Goal: Task Accomplishment & Management: Use online tool/utility

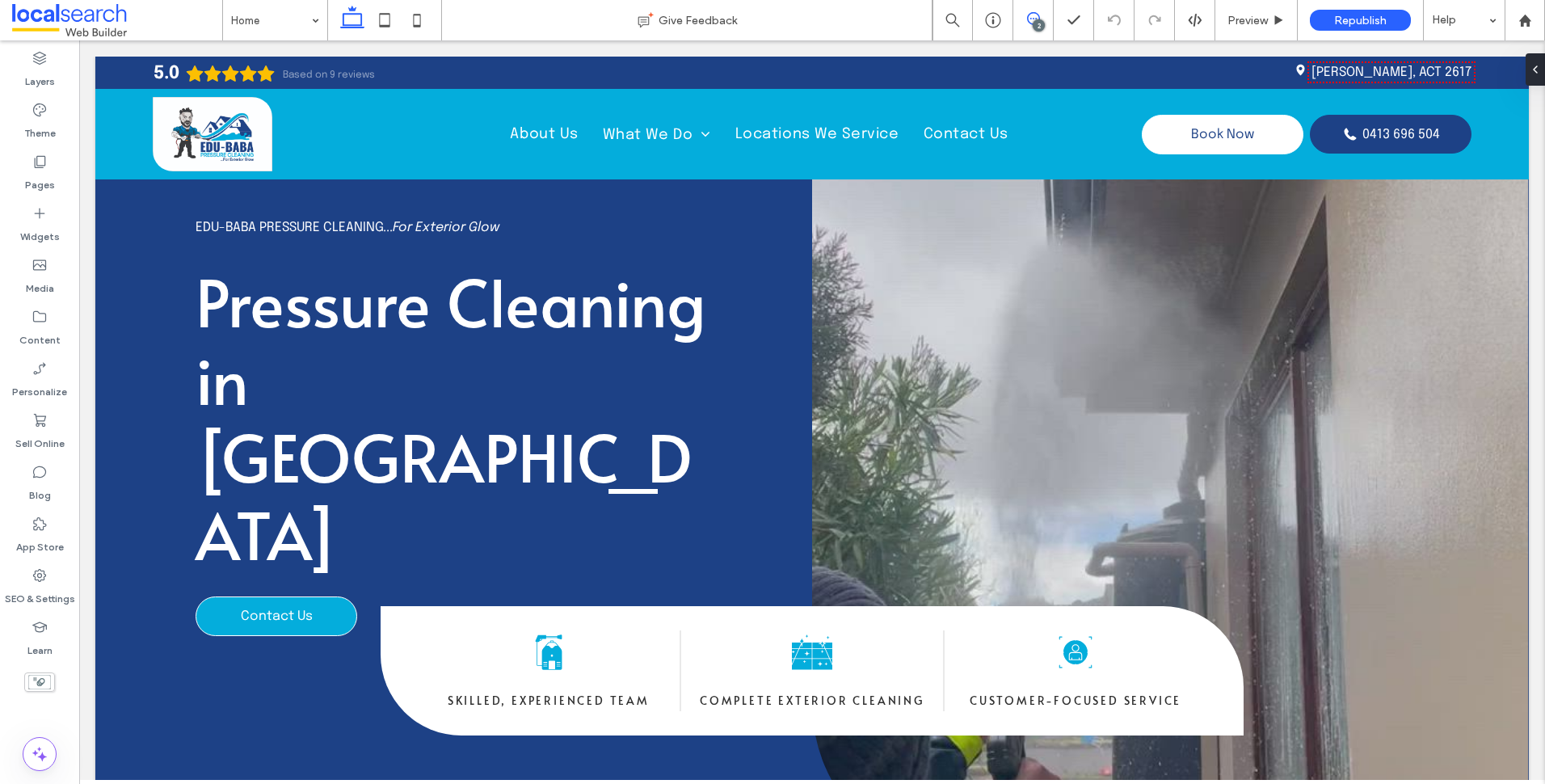
click at [1031, 23] on icon at bounding box center [1034, 19] width 13 height 13
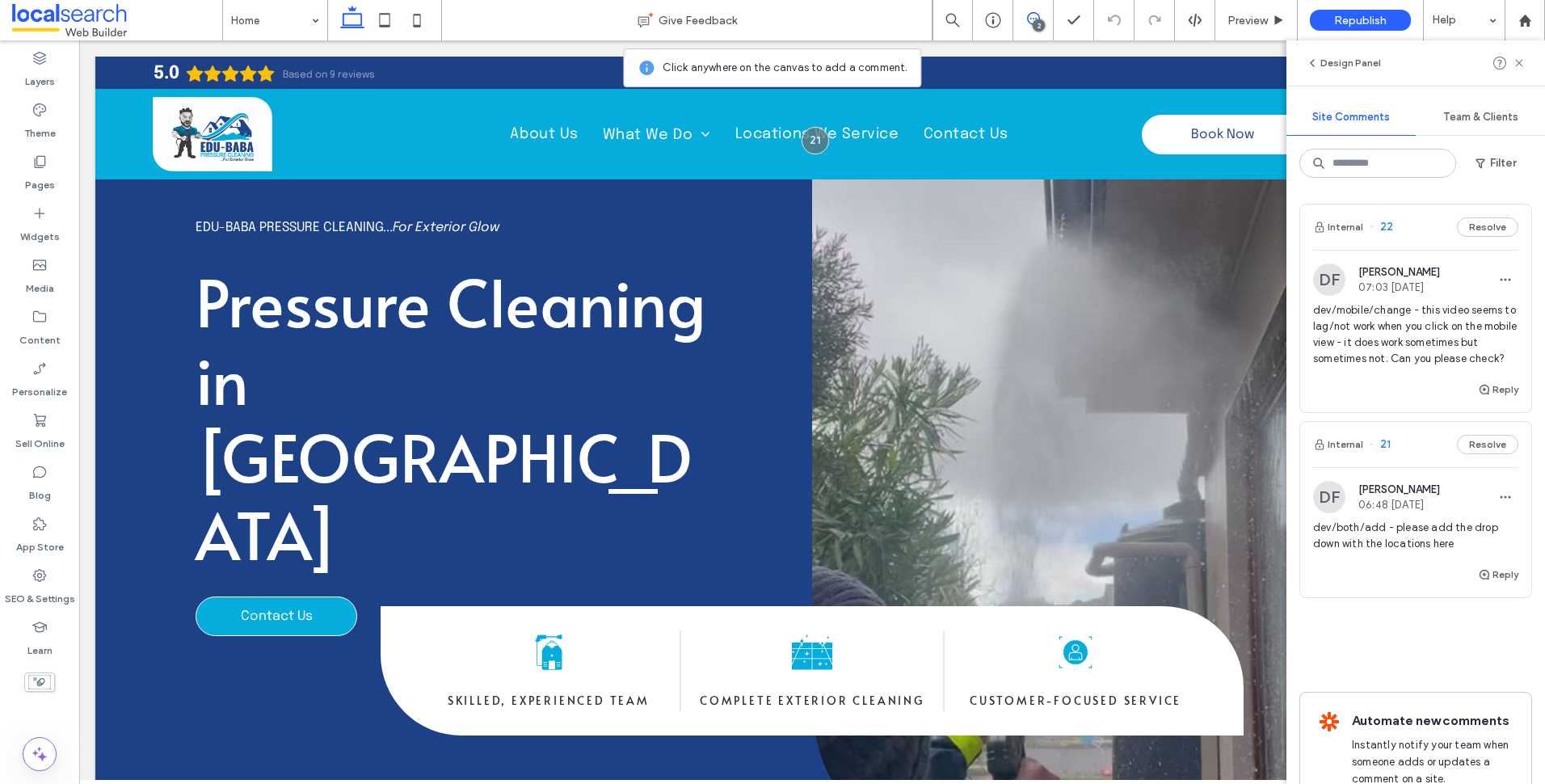
click at [1406, 351] on span "dev/mobile/change - this video seems to lag/not work when you click on the mobi…" at bounding box center [1416, 334] width 205 height 64
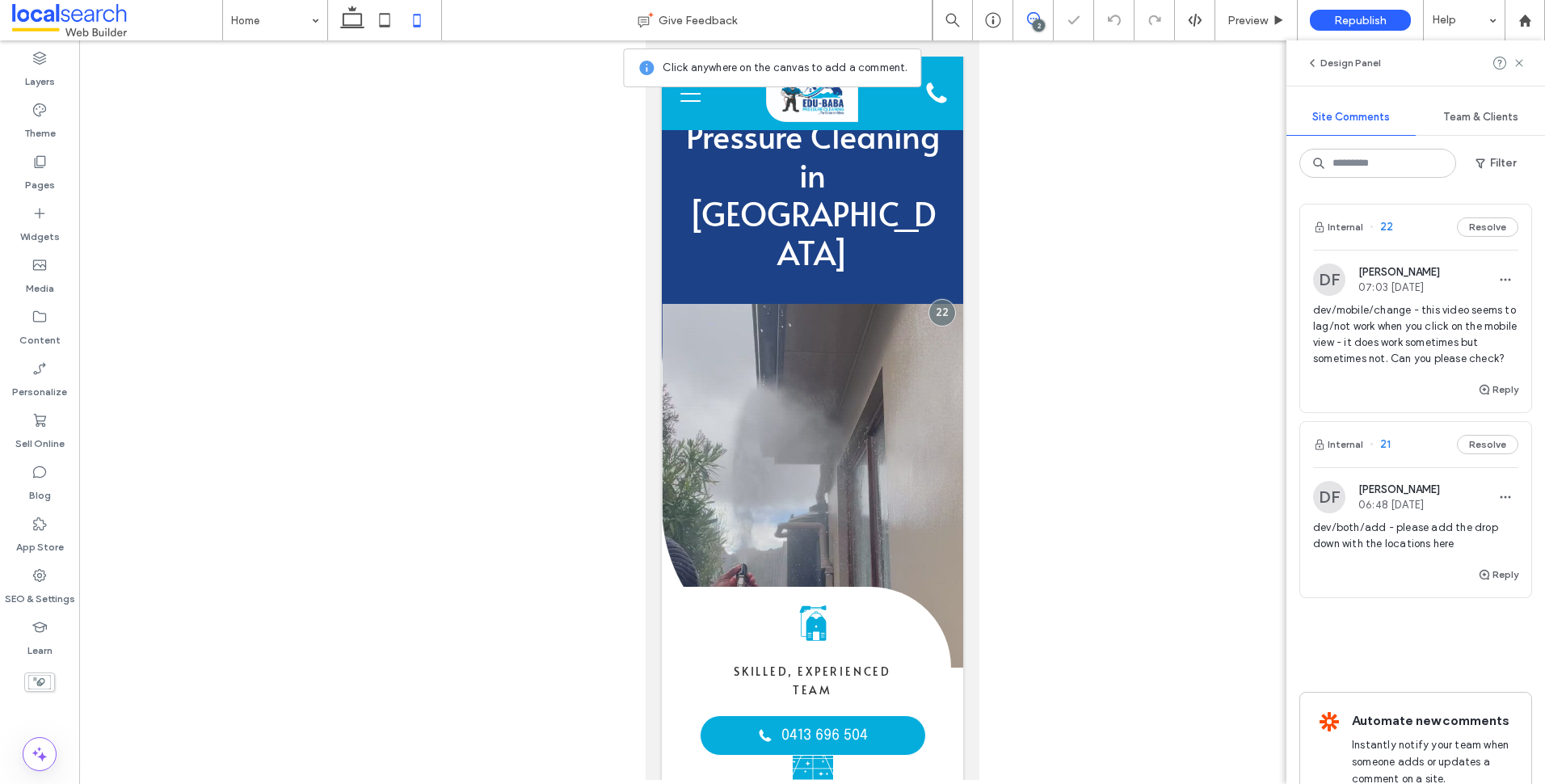
scroll to position [81, 0]
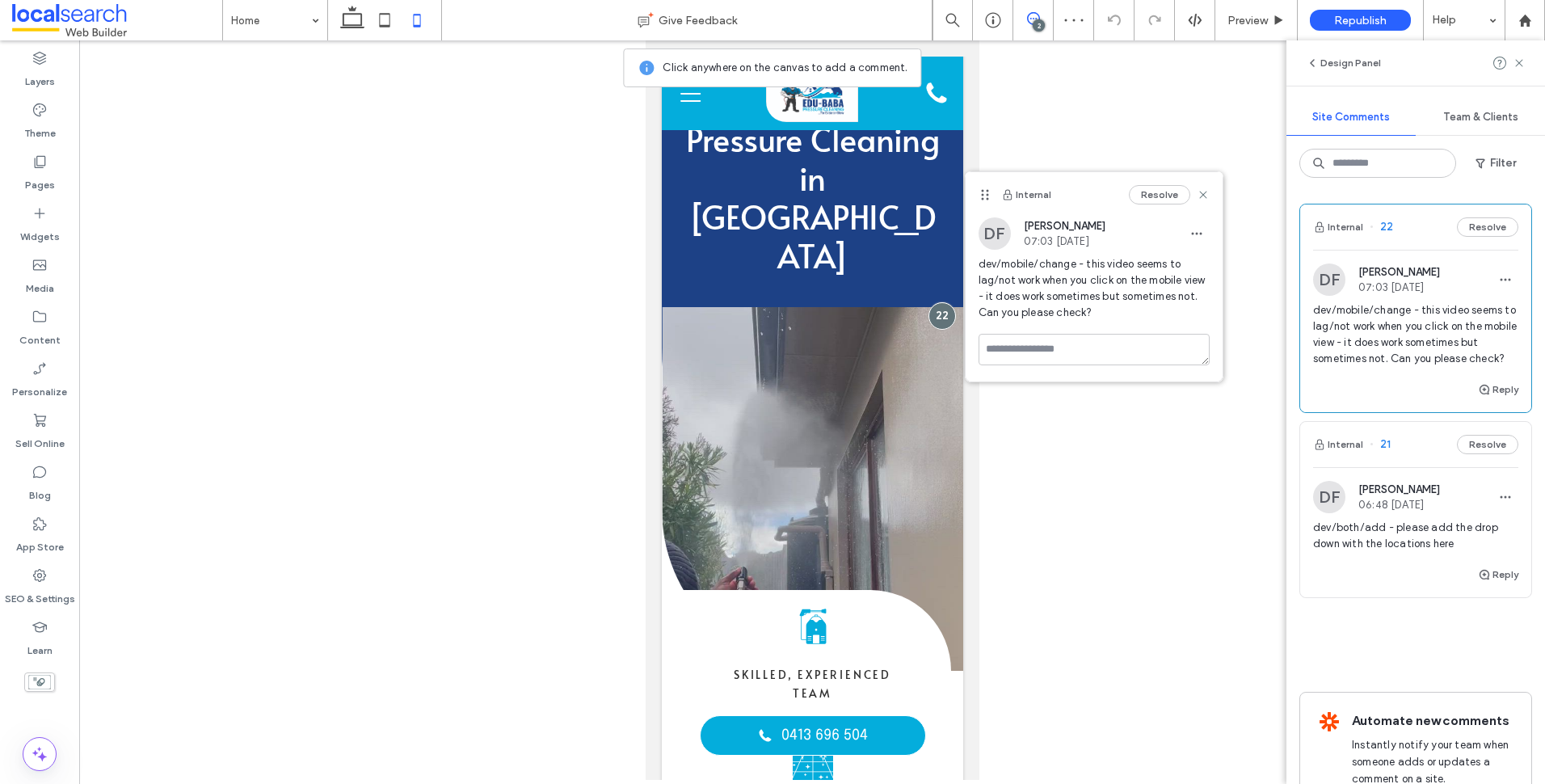
click at [1420, 552] on span "dev/both/add - please add the drop down with the locations here" at bounding box center [1416, 536] width 205 height 33
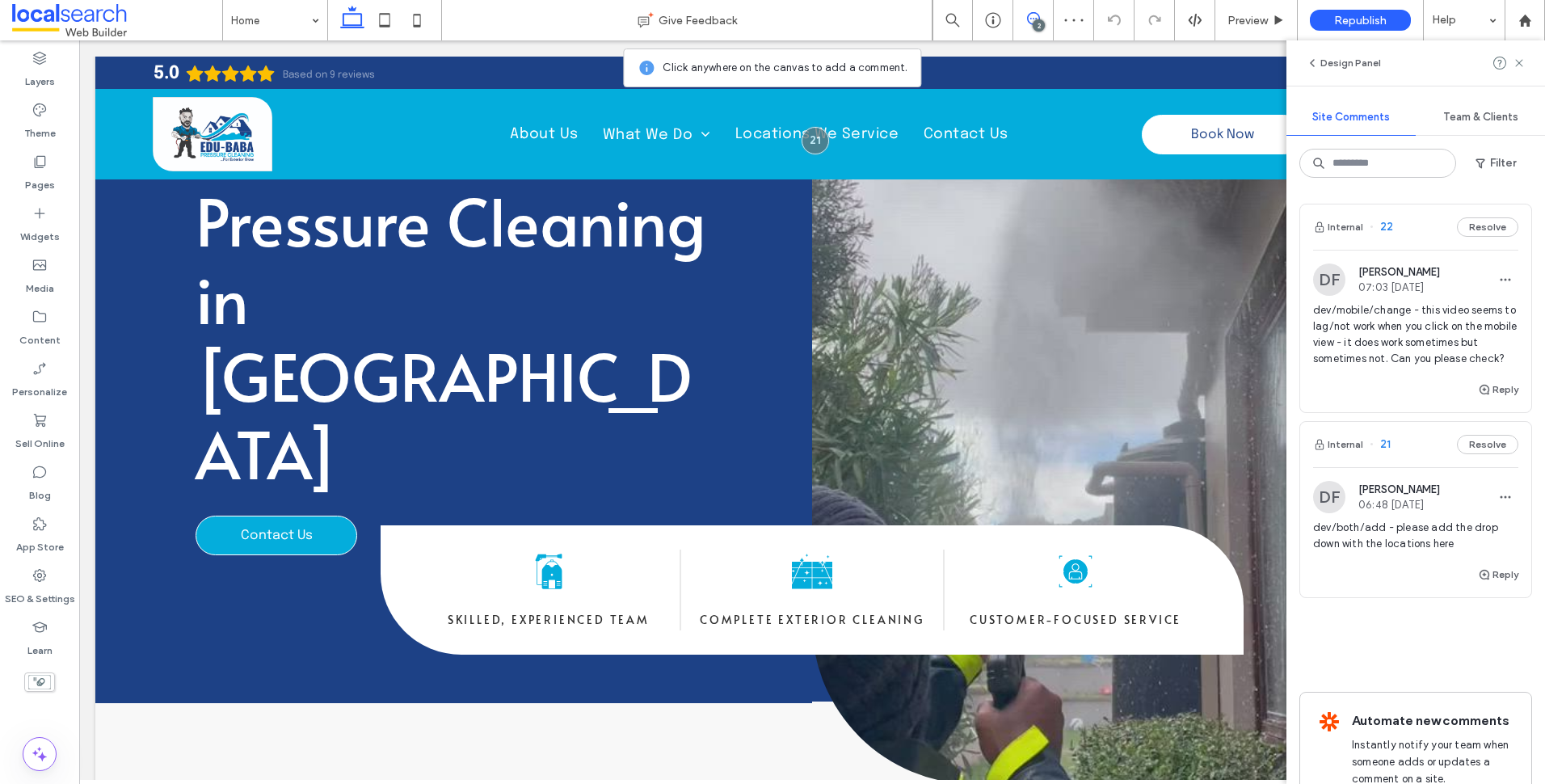
scroll to position [0, 0]
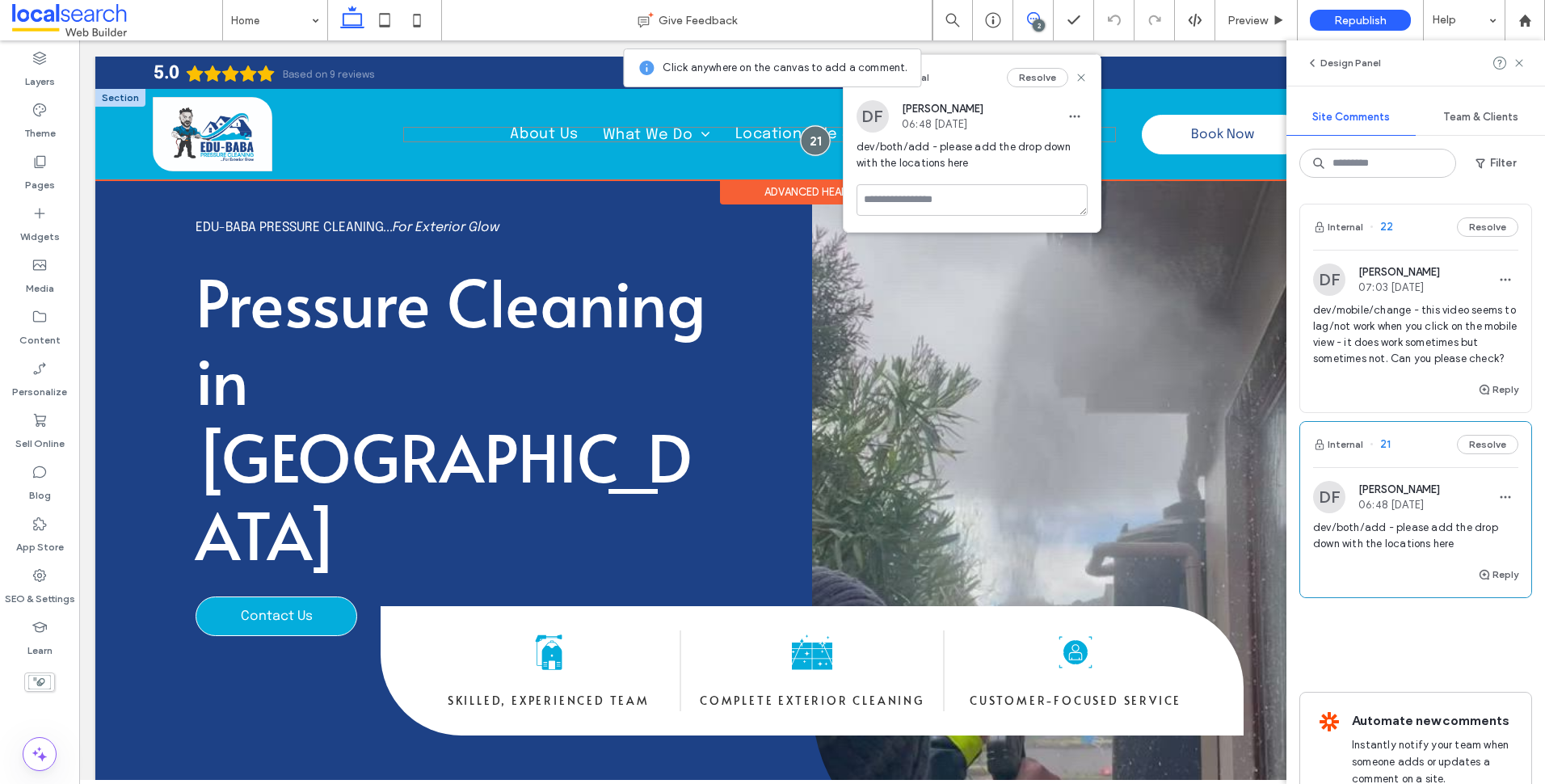
click at [808, 144] on div at bounding box center [814, 140] width 30 height 30
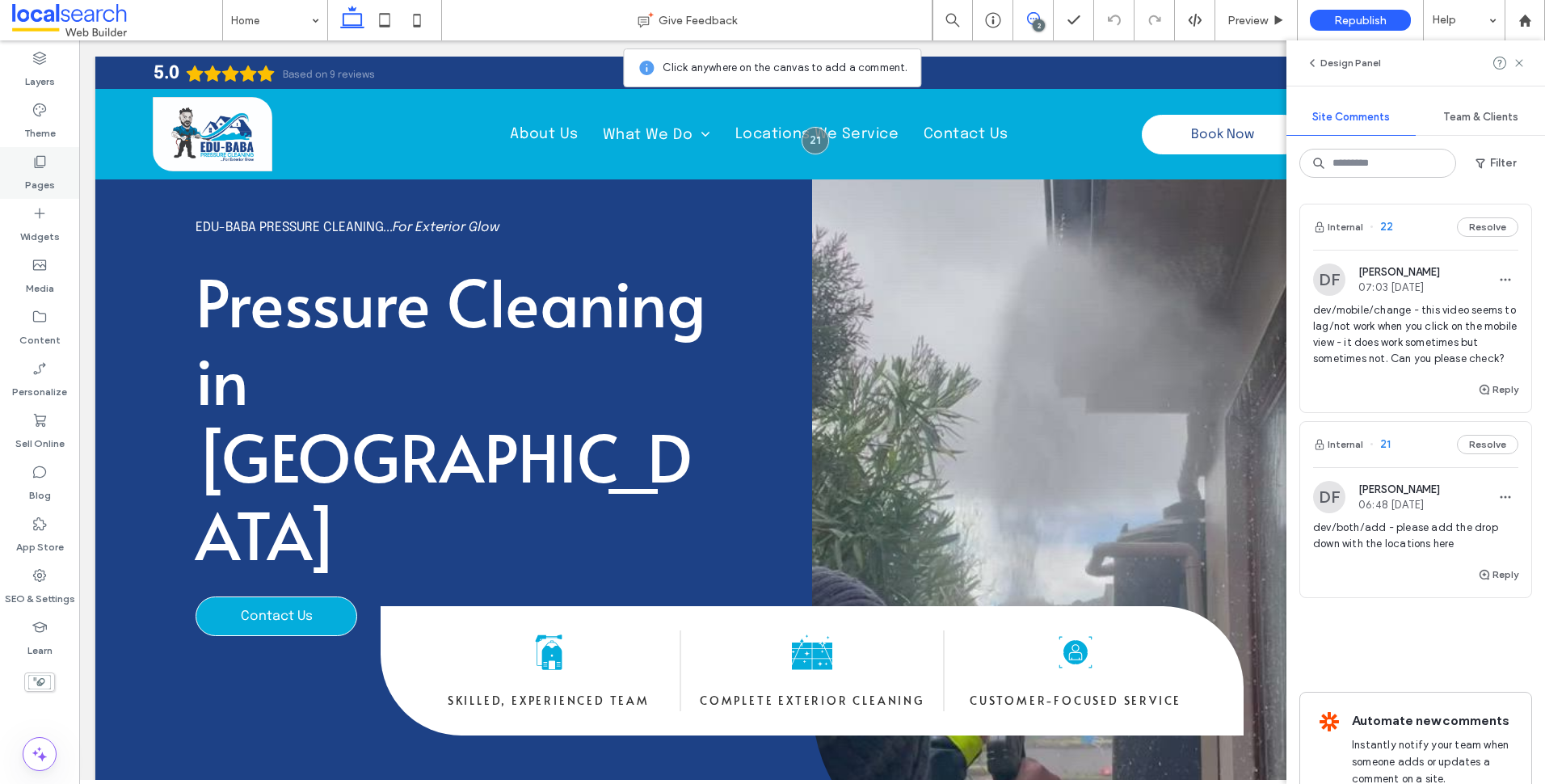
click at [41, 175] on label "Pages" at bounding box center [40, 181] width 30 height 23
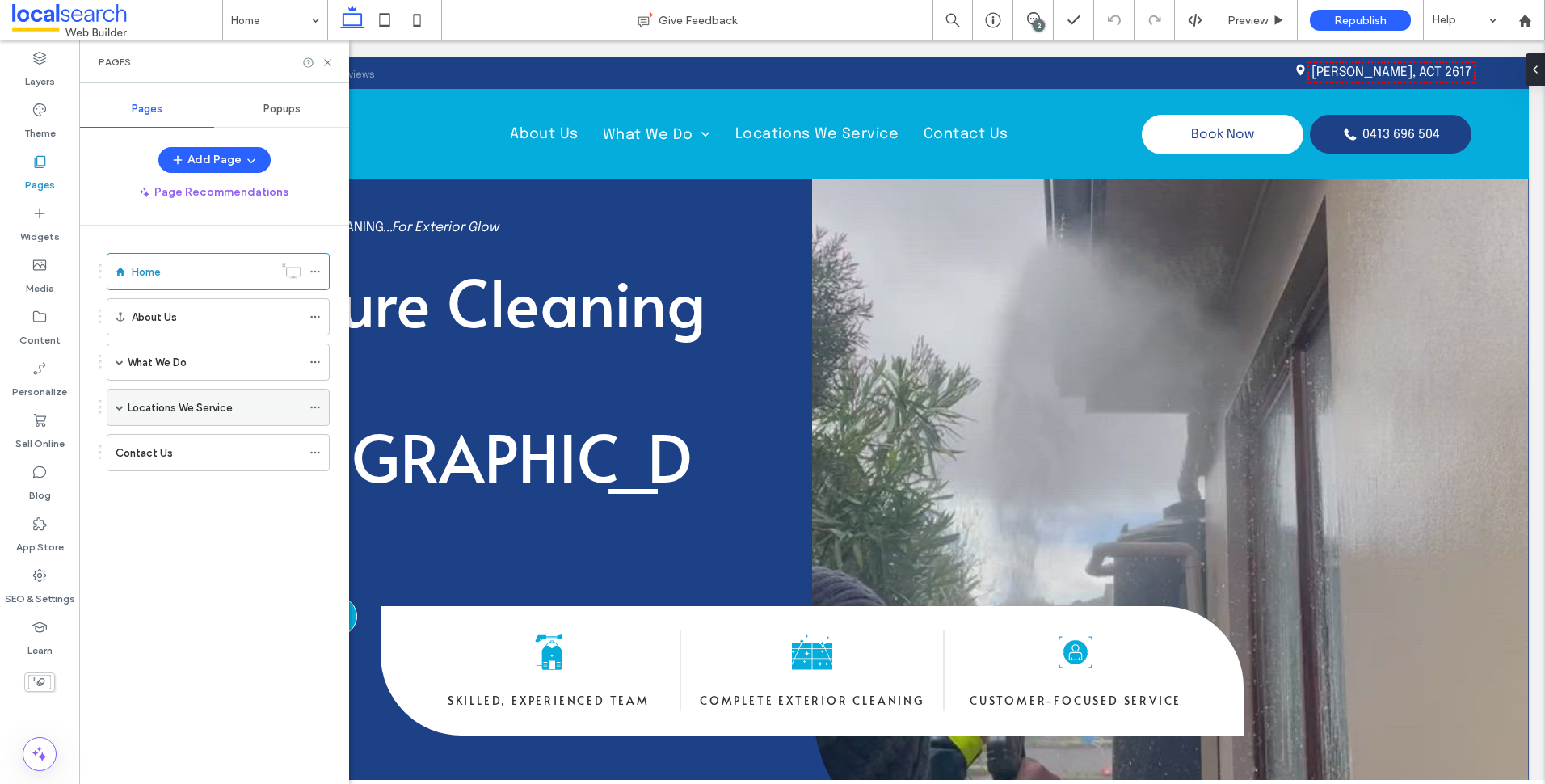
click at [121, 404] on span at bounding box center [120, 407] width 8 height 8
click at [1039, 25] on div "2" at bounding box center [1038, 25] width 12 height 12
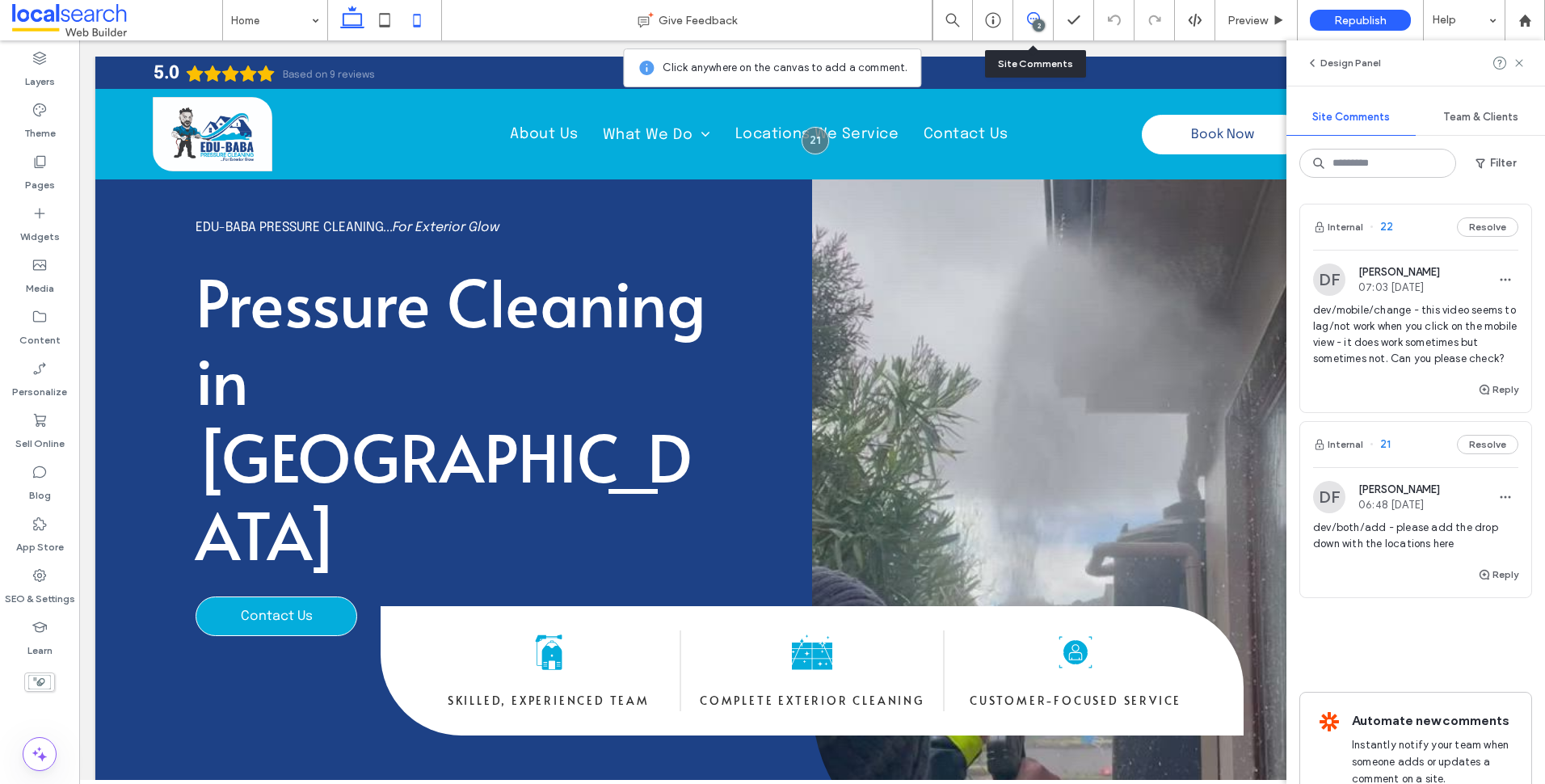
click at [414, 29] on icon at bounding box center [417, 20] width 33 height 33
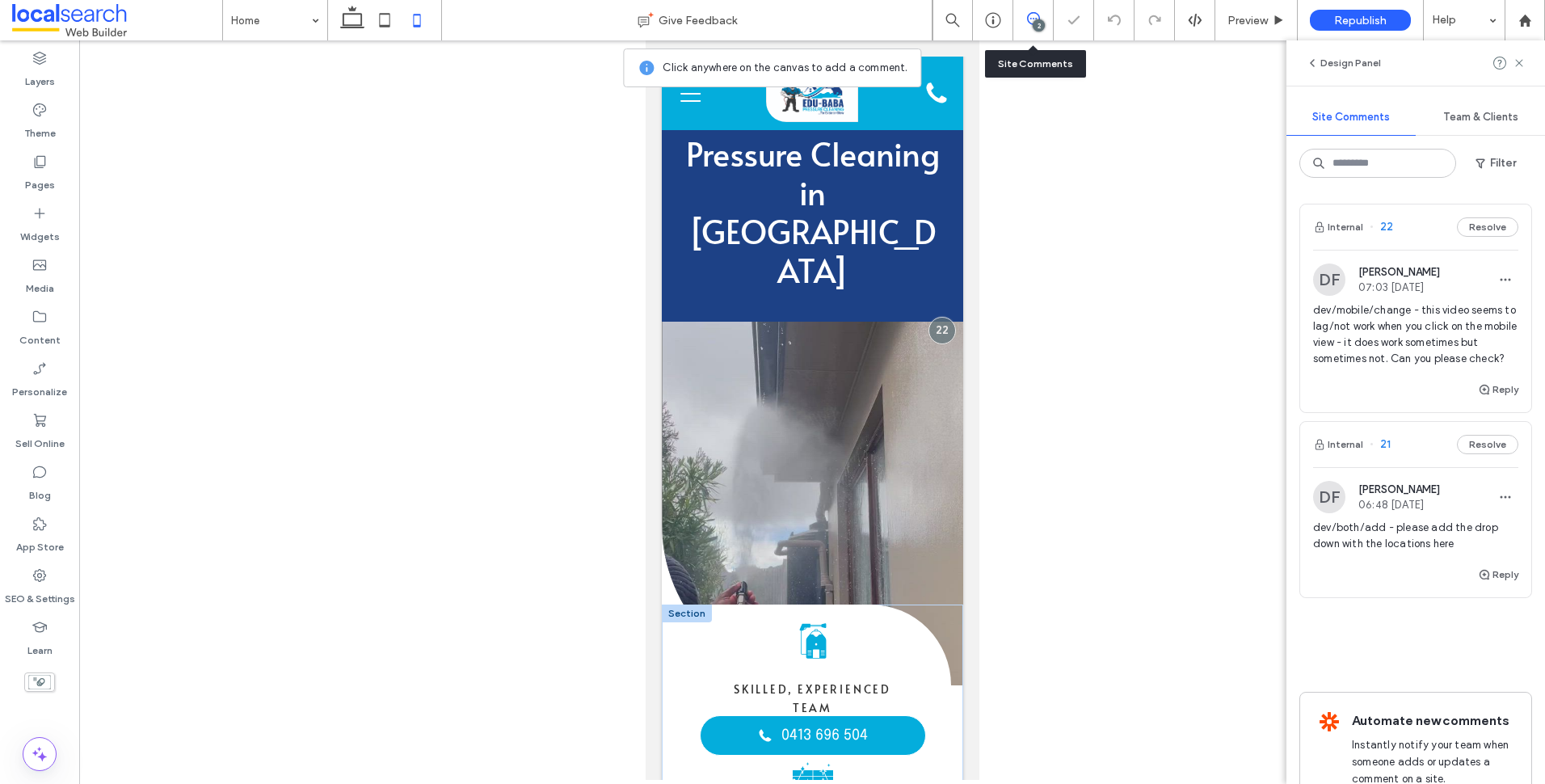
scroll to position [17, 0]
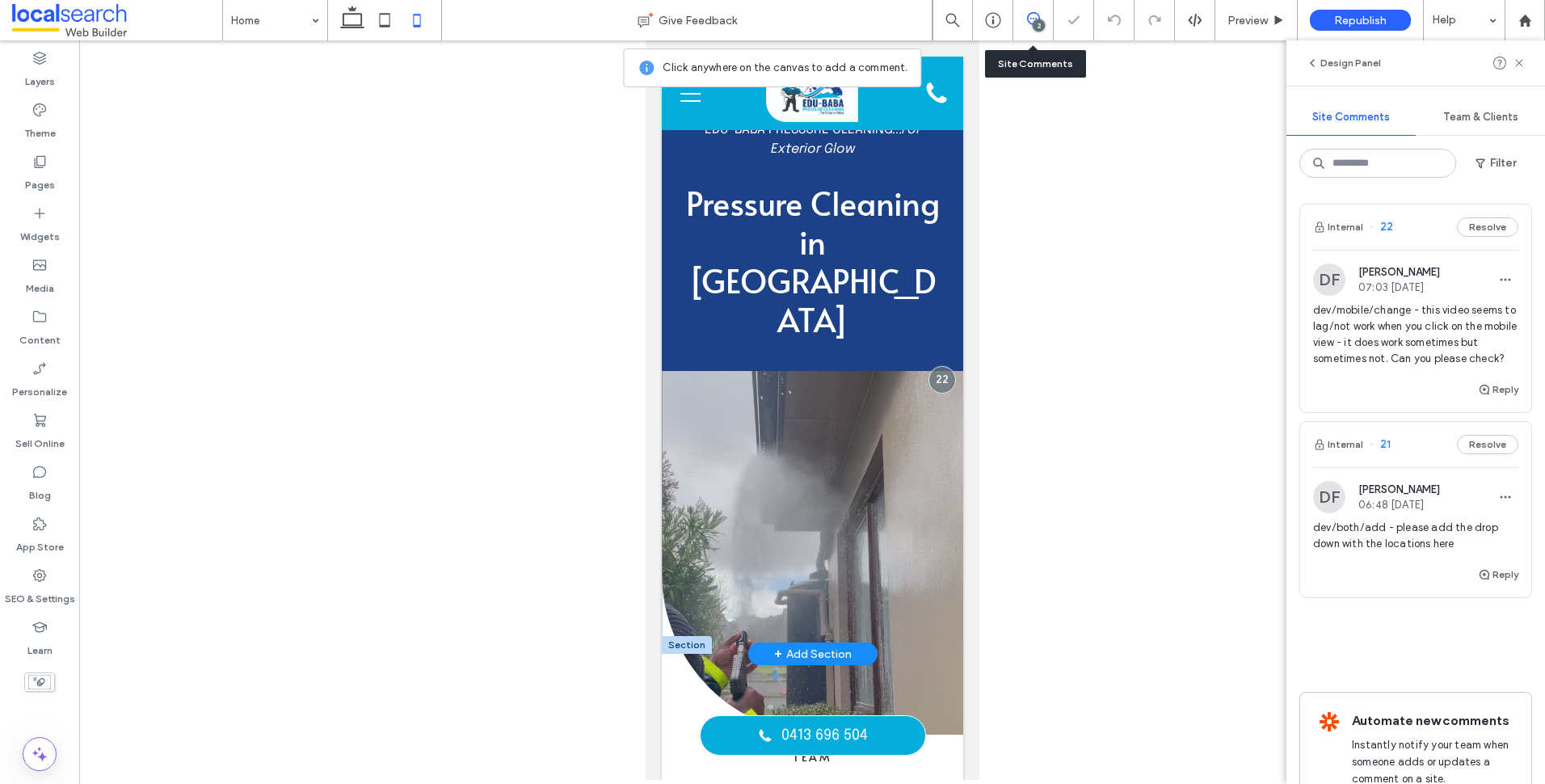
click at [790, 489] on div at bounding box center [812, 552] width 301 height 364
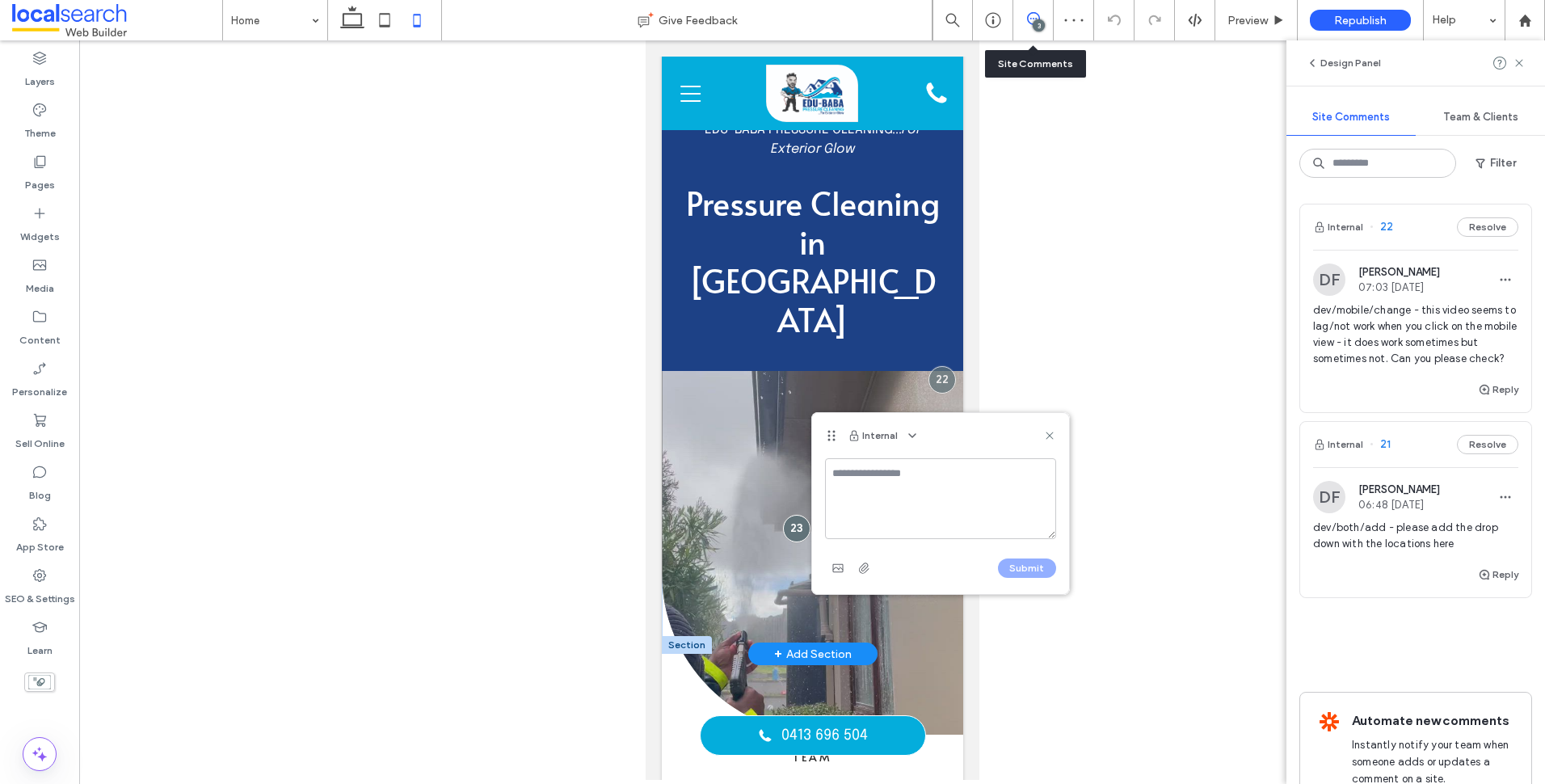
click at [790, 515] on div at bounding box center [797, 528] width 28 height 28
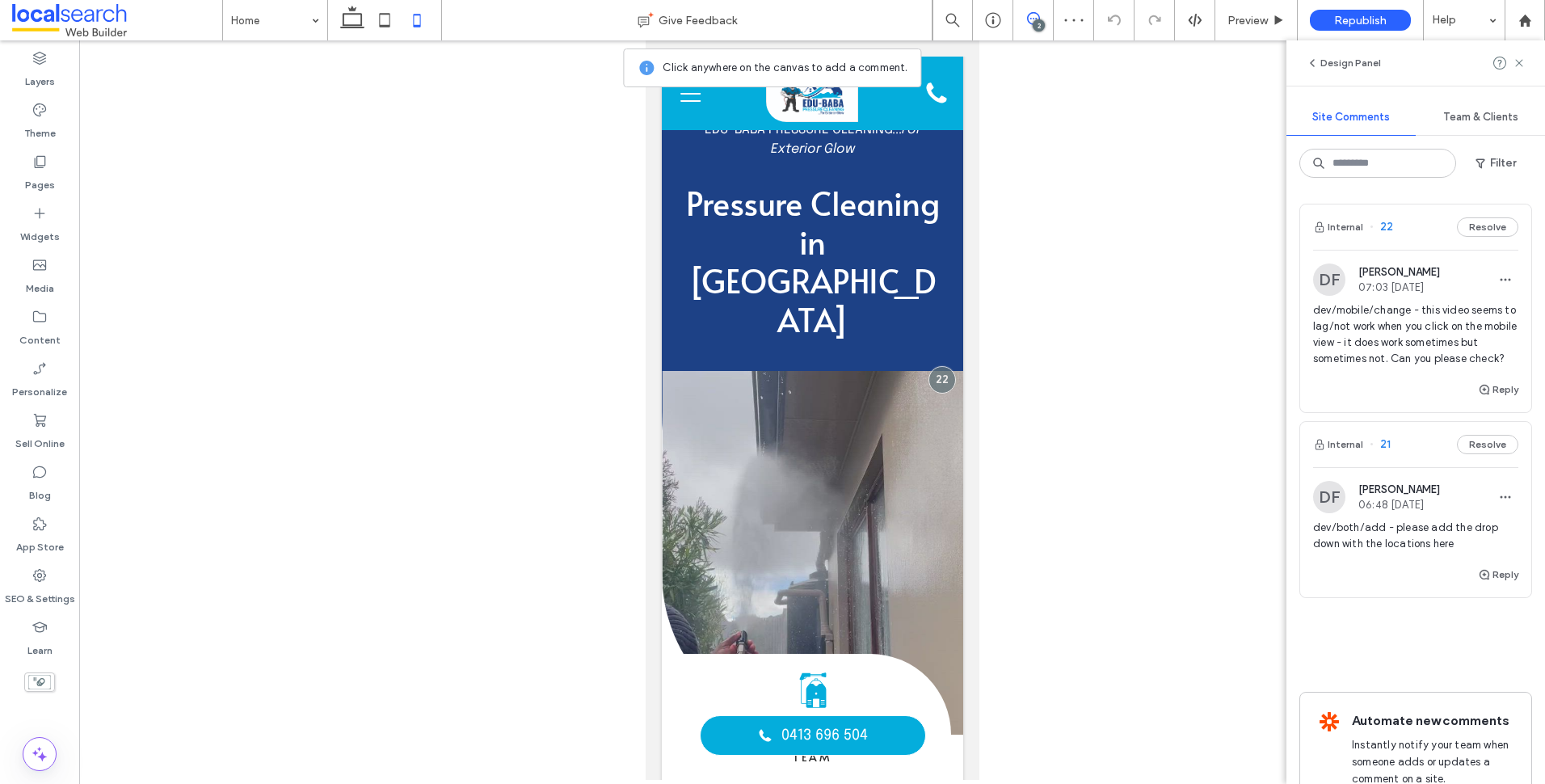
click at [1027, 18] on icon at bounding box center [1034, 19] width 13 height 13
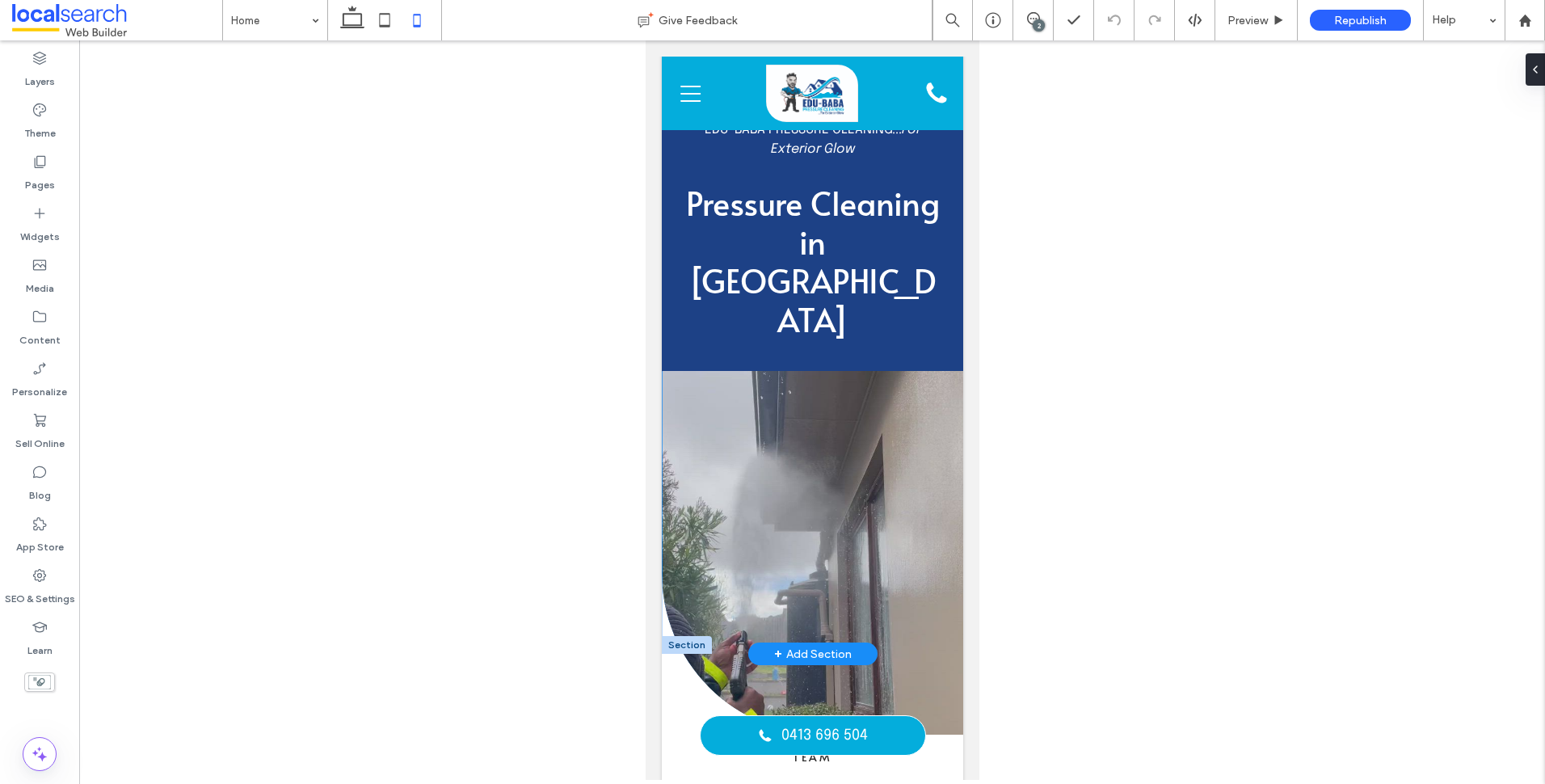
click at [827, 410] on div at bounding box center [812, 552] width 301 height 364
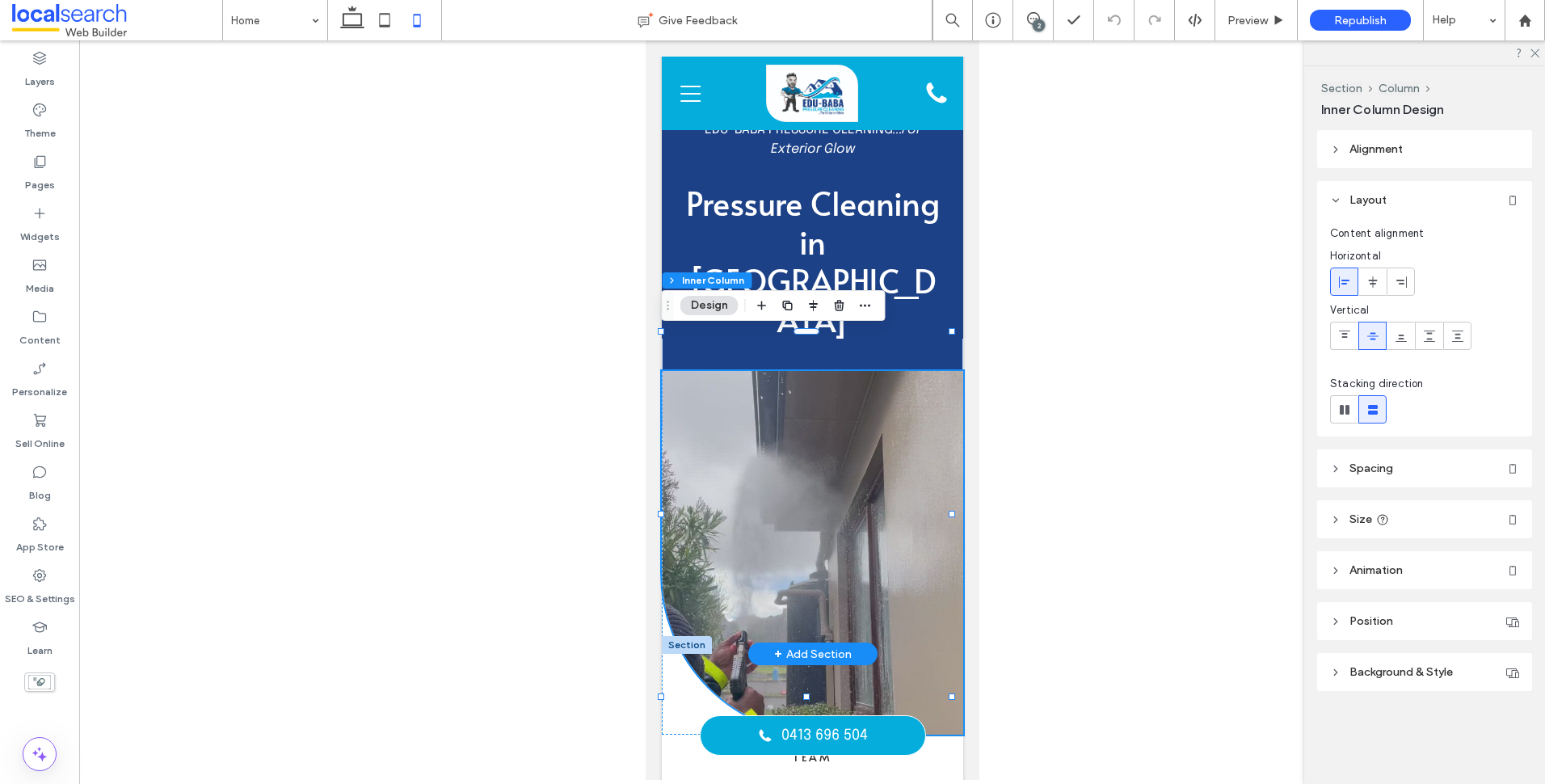
click at [827, 410] on div at bounding box center [812, 552] width 301 height 364
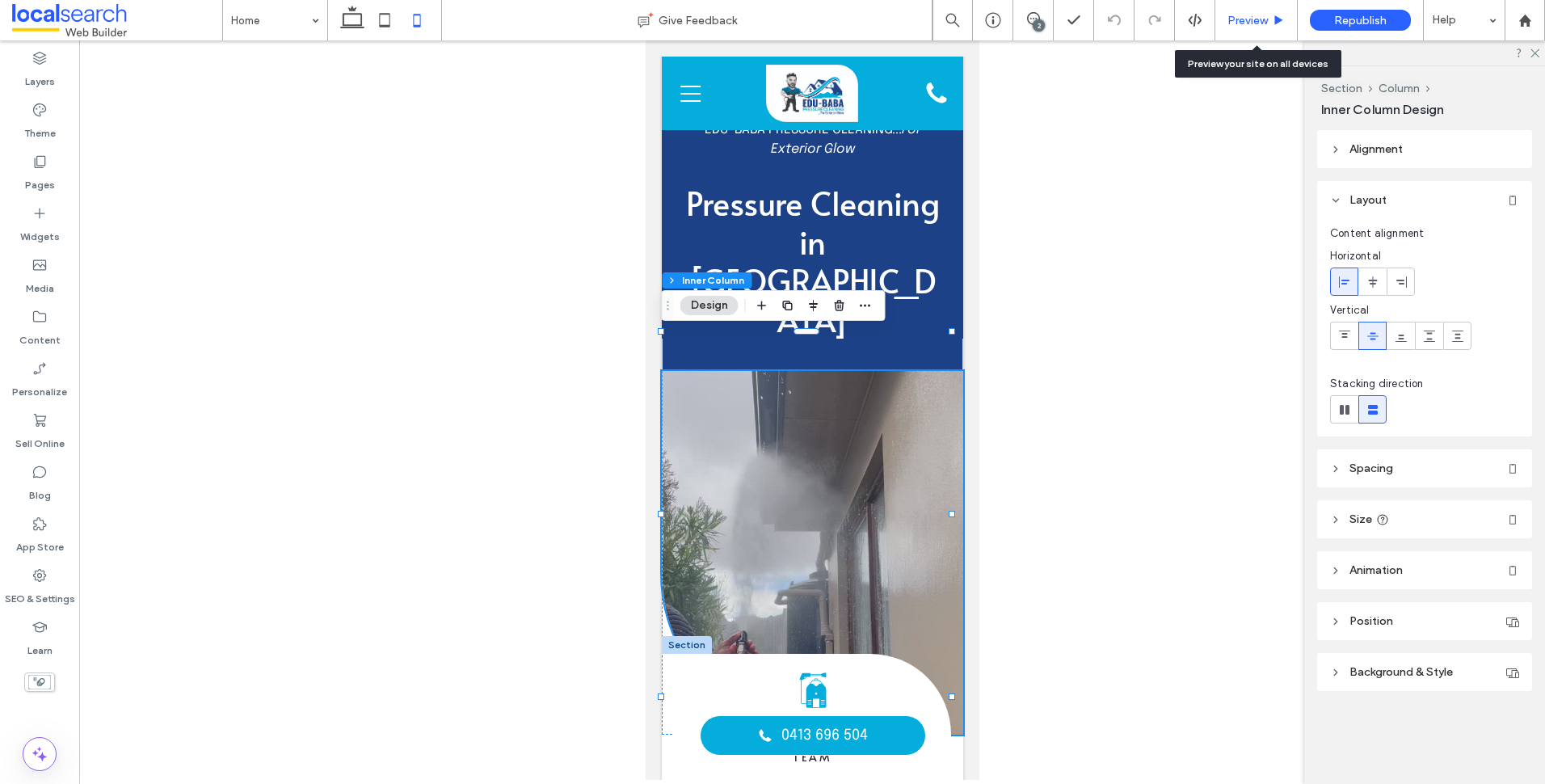
click at [1231, 31] on div "Preview" at bounding box center [1256, 20] width 82 height 41
click at [1237, 24] on span "Preview" at bounding box center [1248, 20] width 41 height 14
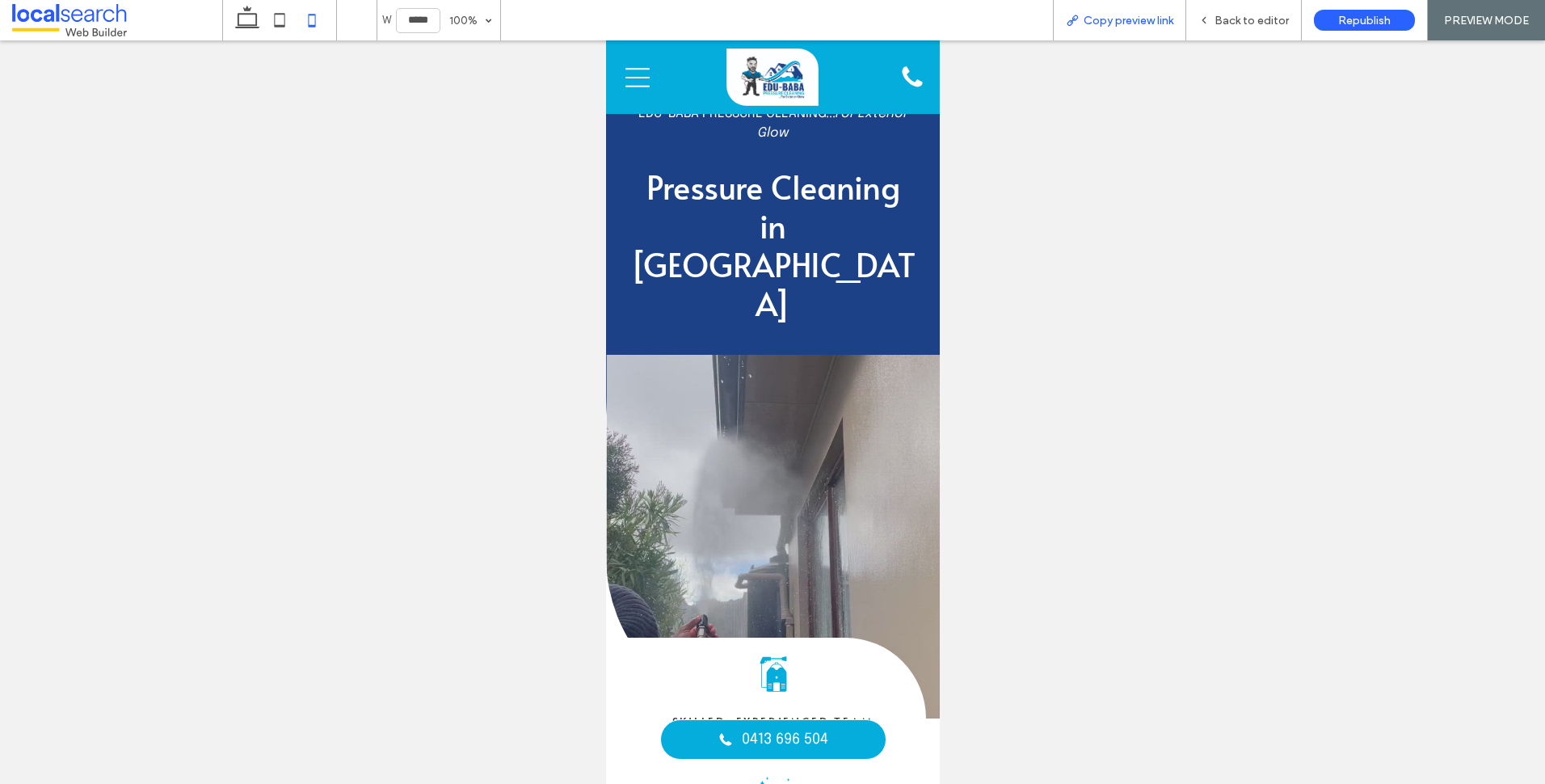
click at [1098, 22] on span "Copy preview link" at bounding box center [1129, 20] width 90 height 14
click at [1201, 20] on icon at bounding box center [1205, 20] width 11 height 11
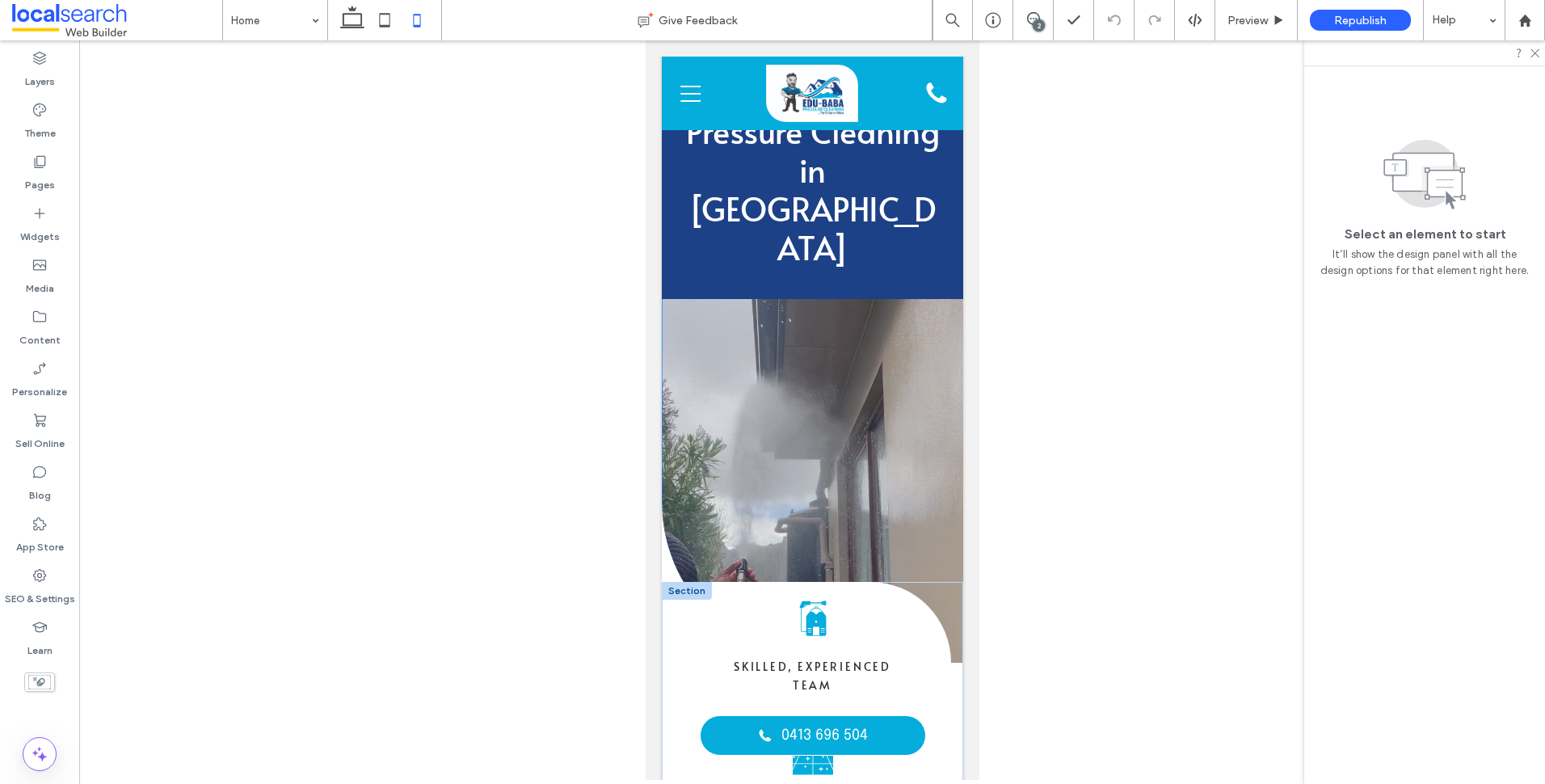
scroll to position [260, 0]
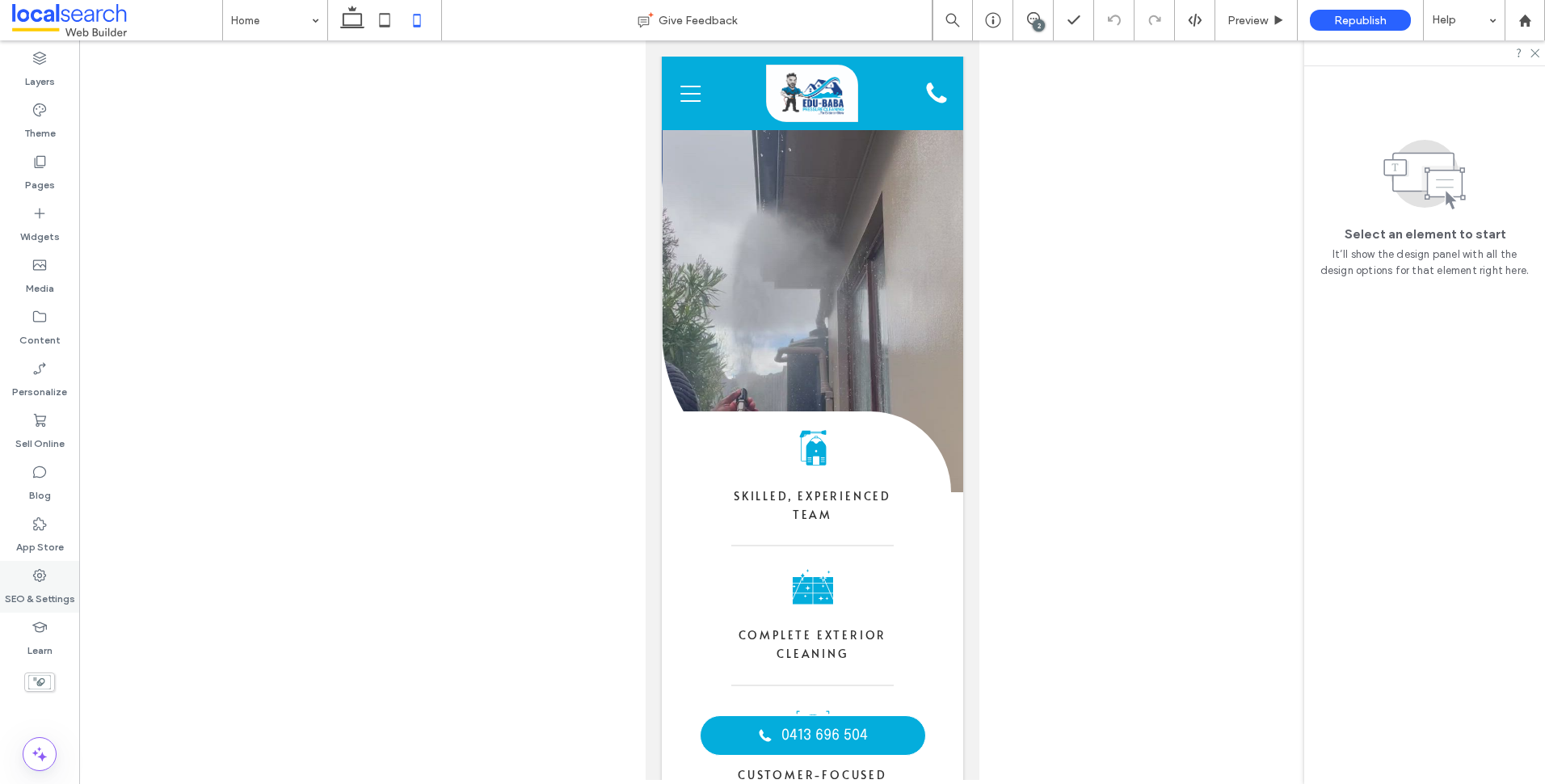
click at [35, 582] on icon at bounding box center [40, 576] width 16 height 16
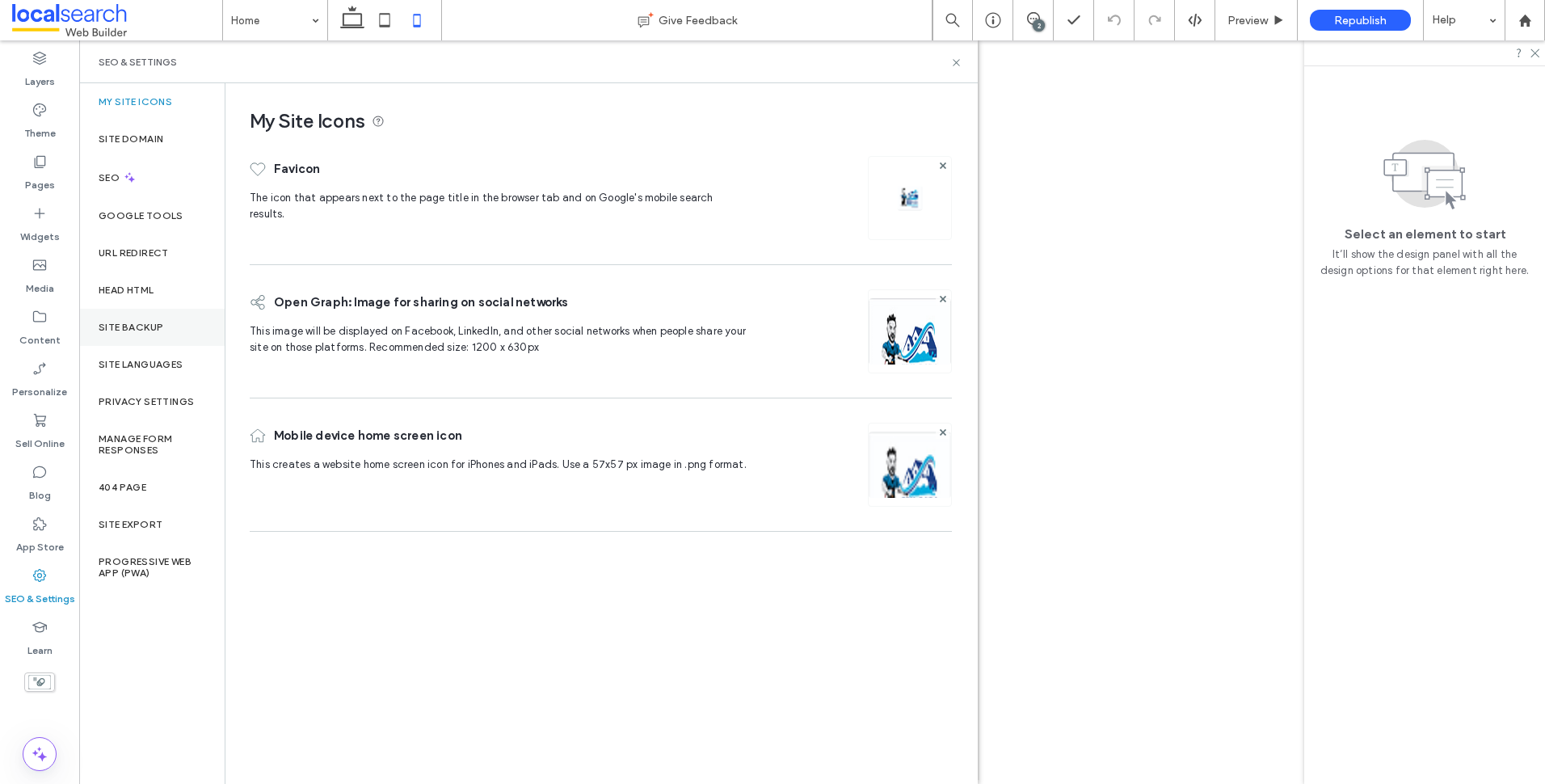
click at [173, 326] on div "Site Backup" at bounding box center [151, 327] width 146 height 37
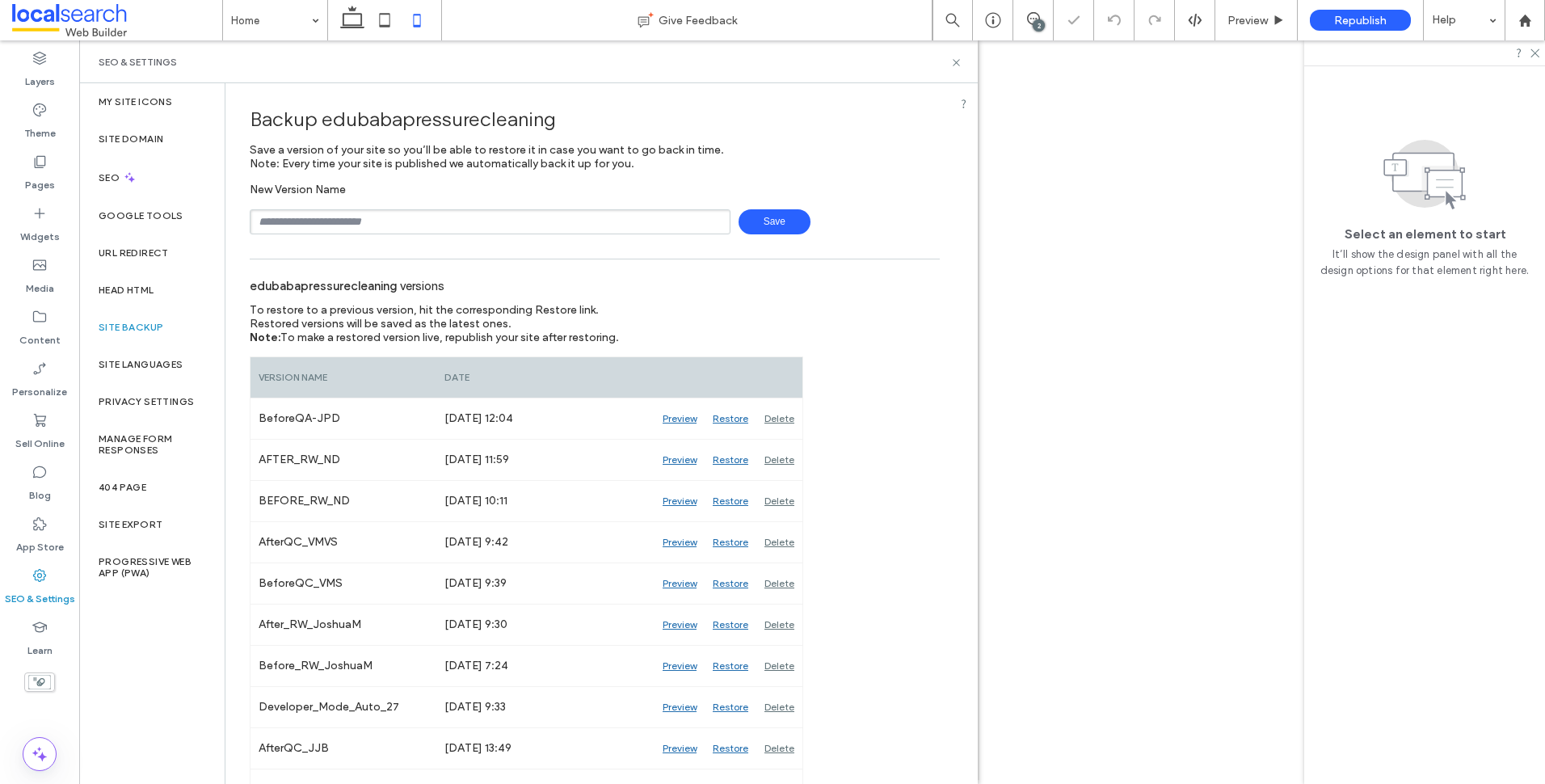
click at [358, 227] on input "text" at bounding box center [490, 221] width 481 height 25
click at [597, 273] on div "edubabapressurecleaning versions" at bounding box center [595, 285] width 690 height 36
click at [388, 225] on input "******" at bounding box center [490, 221] width 481 height 25
type input "**********"
click at [760, 221] on span "Save" at bounding box center [775, 221] width 72 height 25
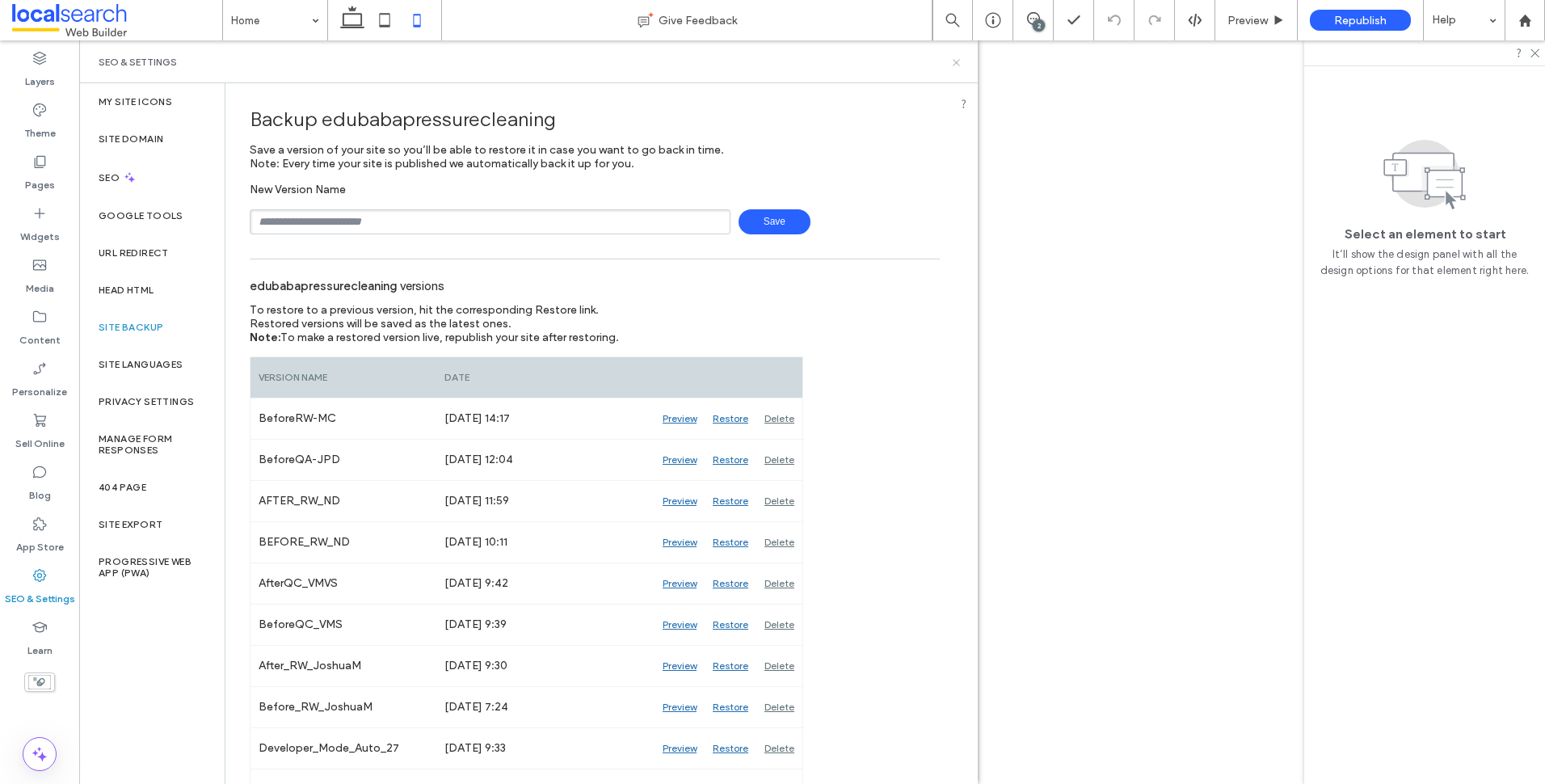
click at [956, 59] on icon at bounding box center [956, 62] width 12 height 12
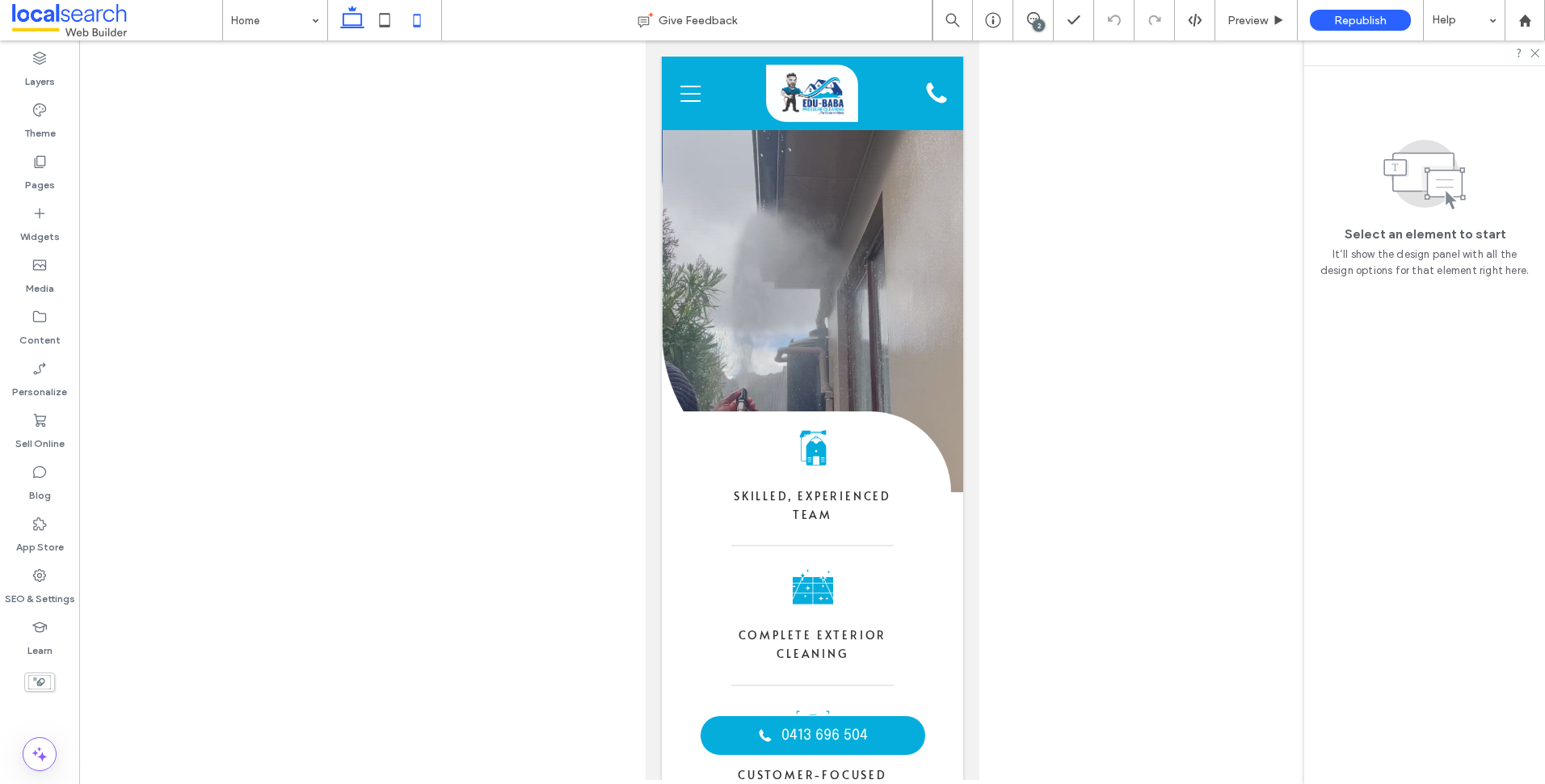
click at [356, 27] on icon at bounding box center [353, 20] width 33 height 33
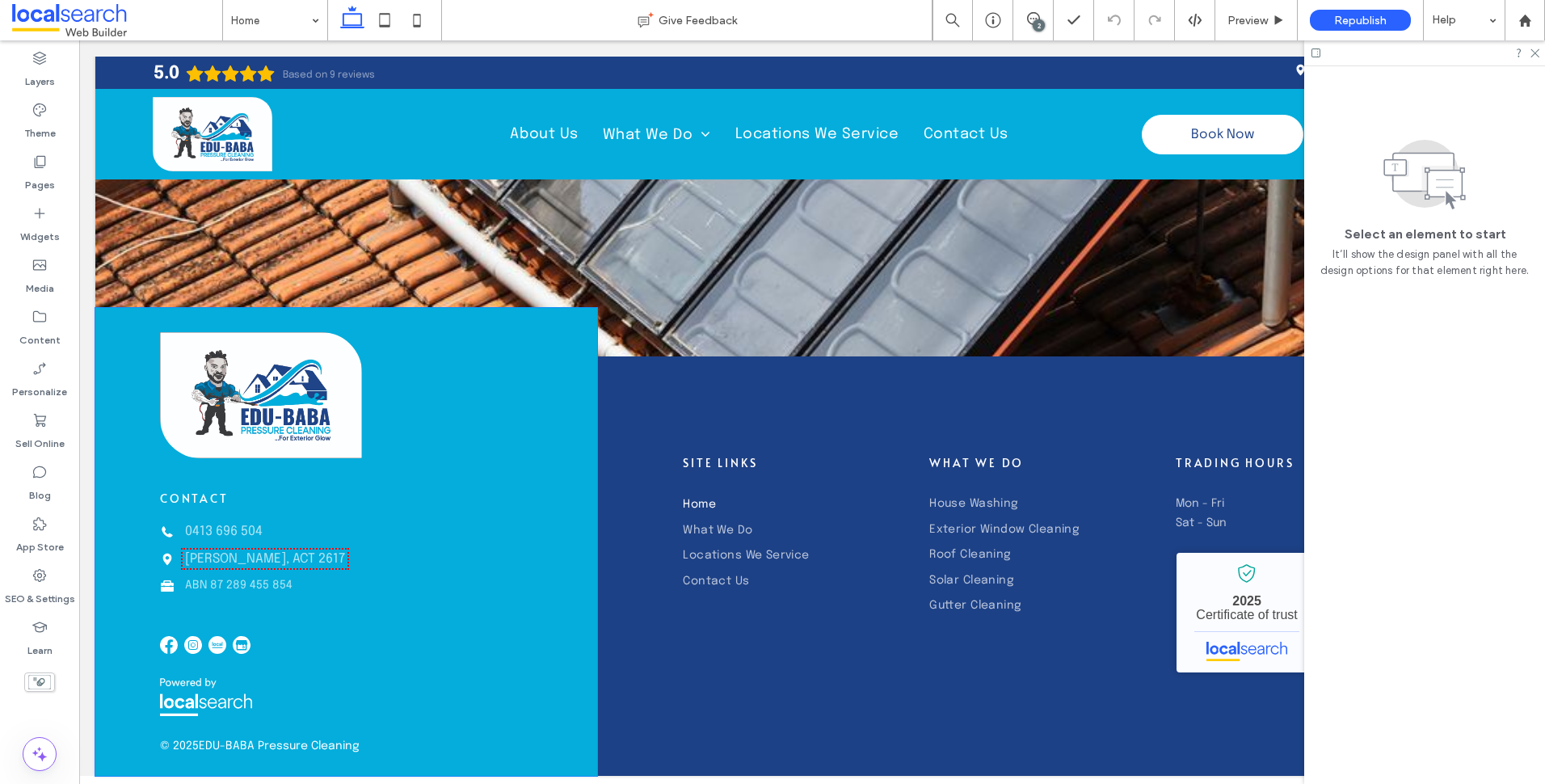
scroll to position [5687, 0]
click at [42, 191] on label "Pages" at bounding box center [40, 181] width 30 height 23
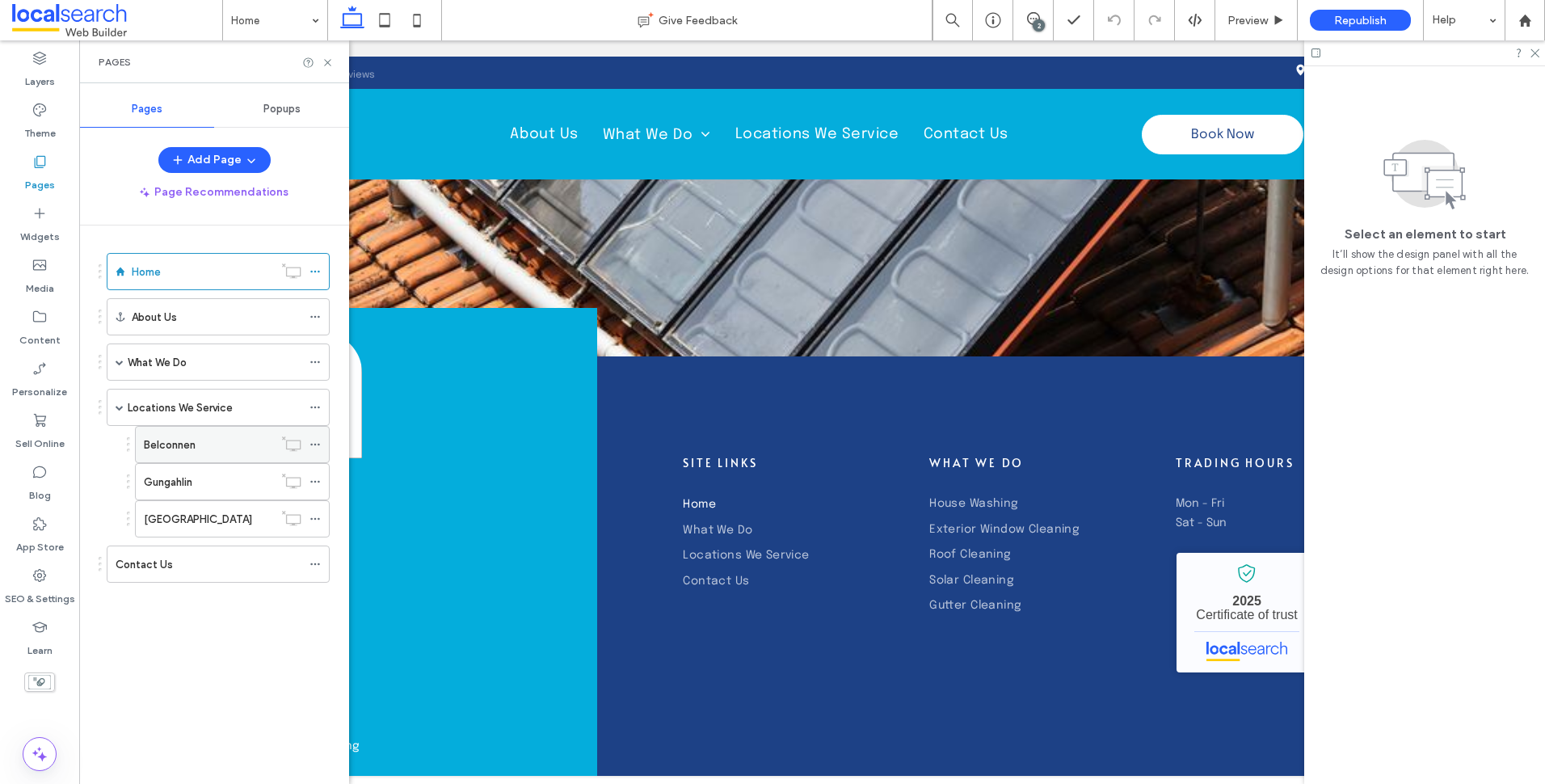
click at [311, 445] on use at bounding box center [314, 445] width 9 height 2
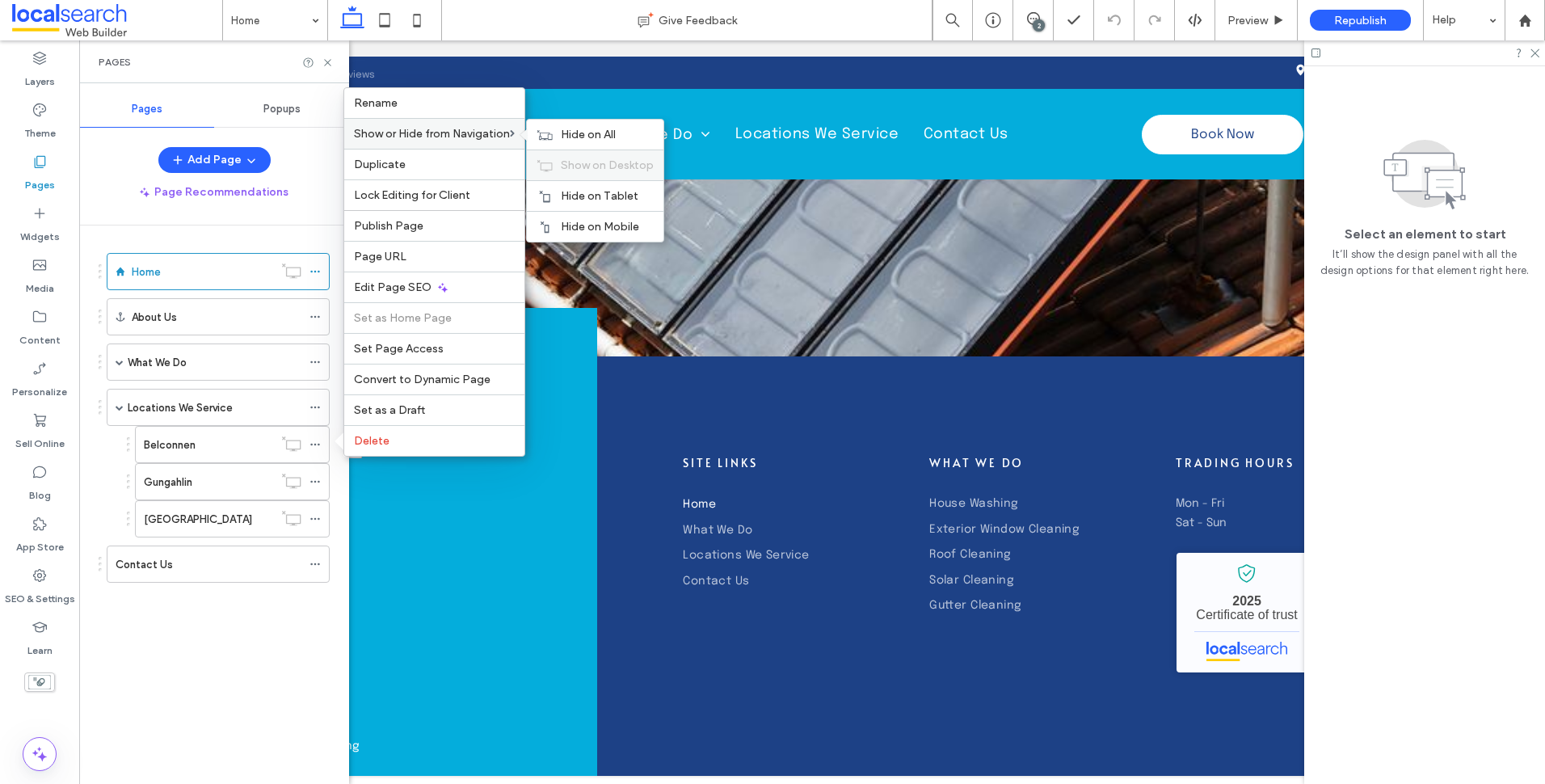
click at [572, 161] on span "Show on Desktop" at bounding box center [608, 164] width 93 height 14
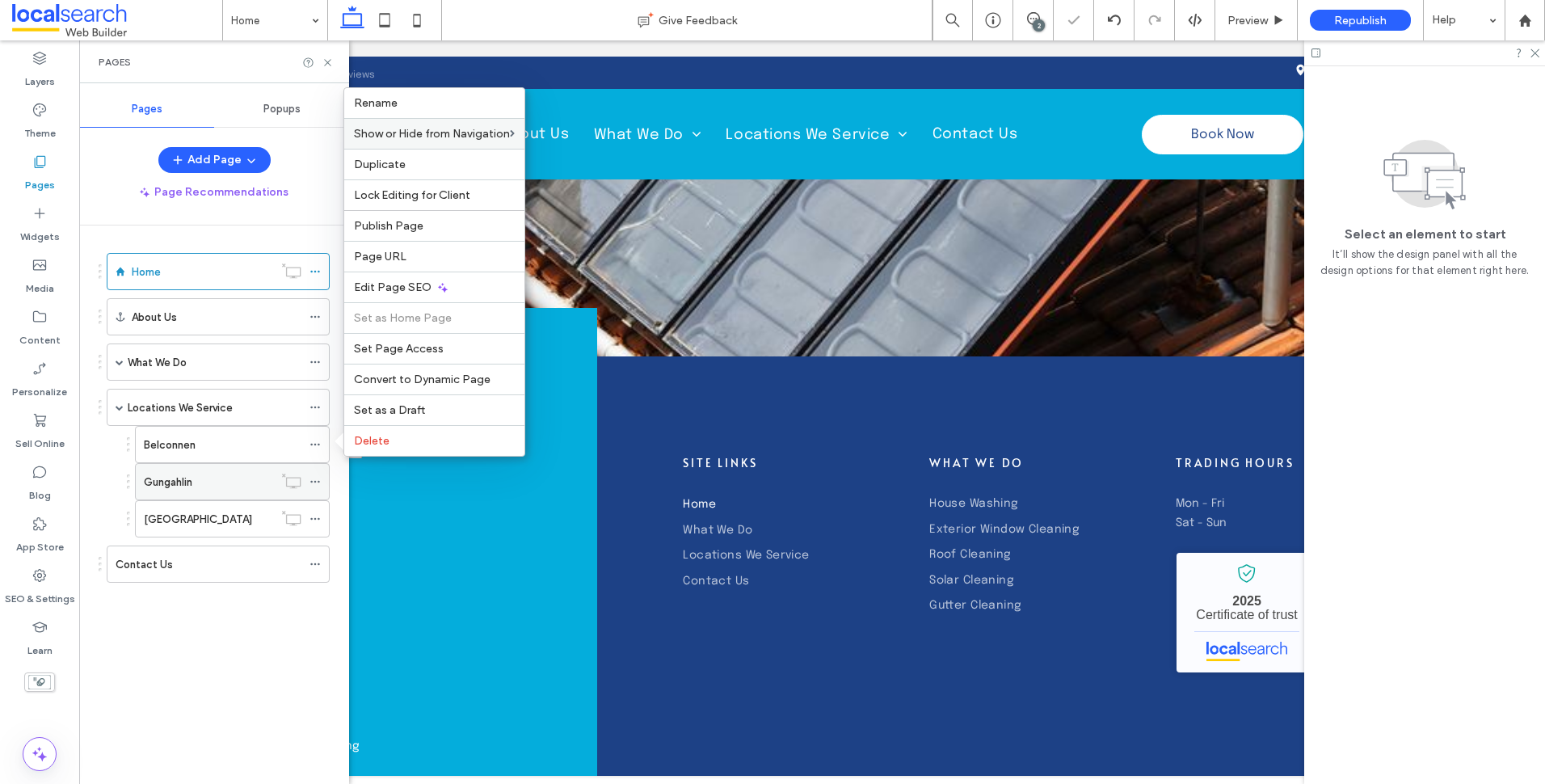
click at [314, 481] on icon at bounding box center [315, 481] width 11 height 11
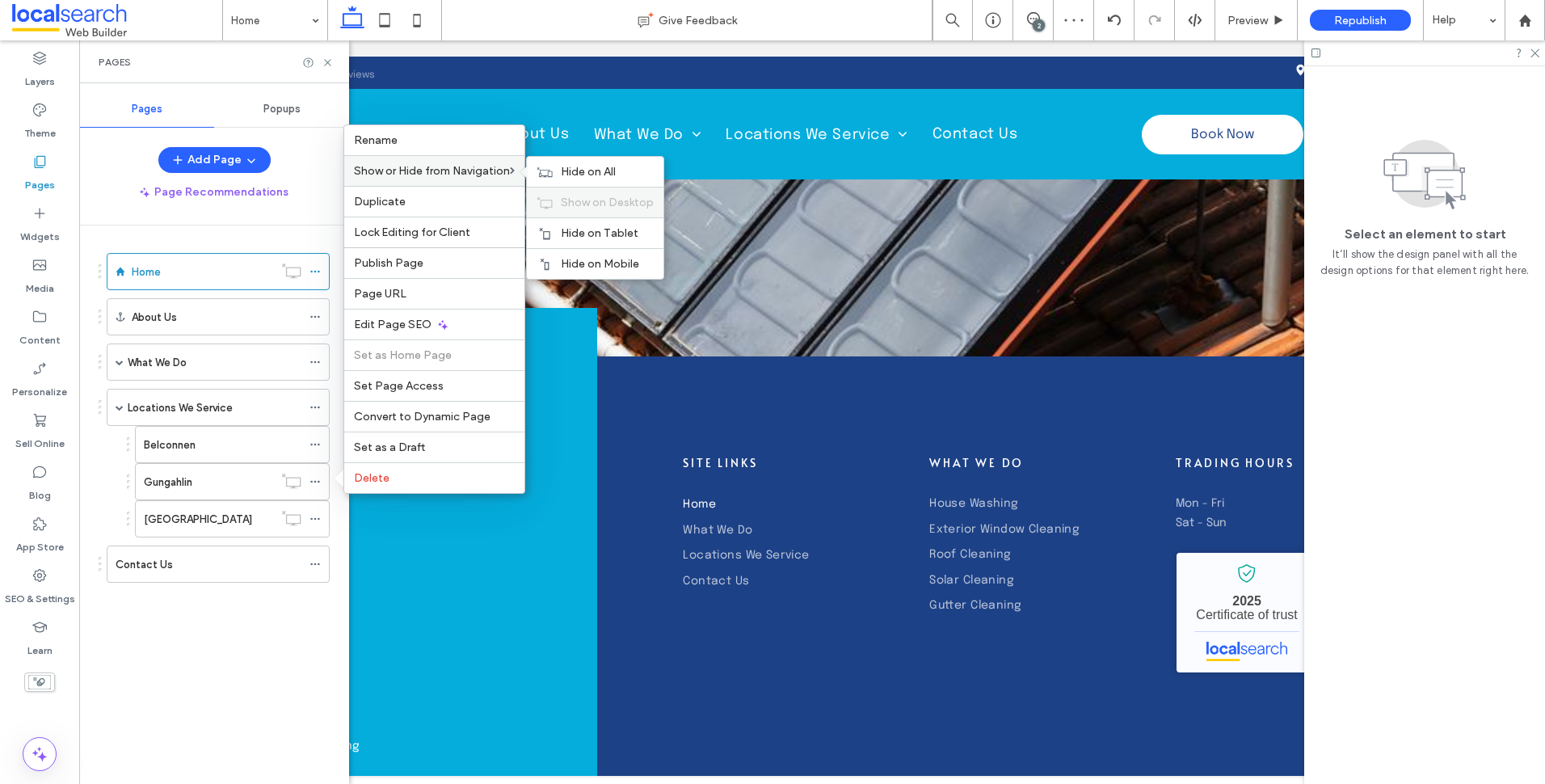
click at [595, 203] on span "Show on Desktop" at bounding box center [608, 202] width 93 height 14
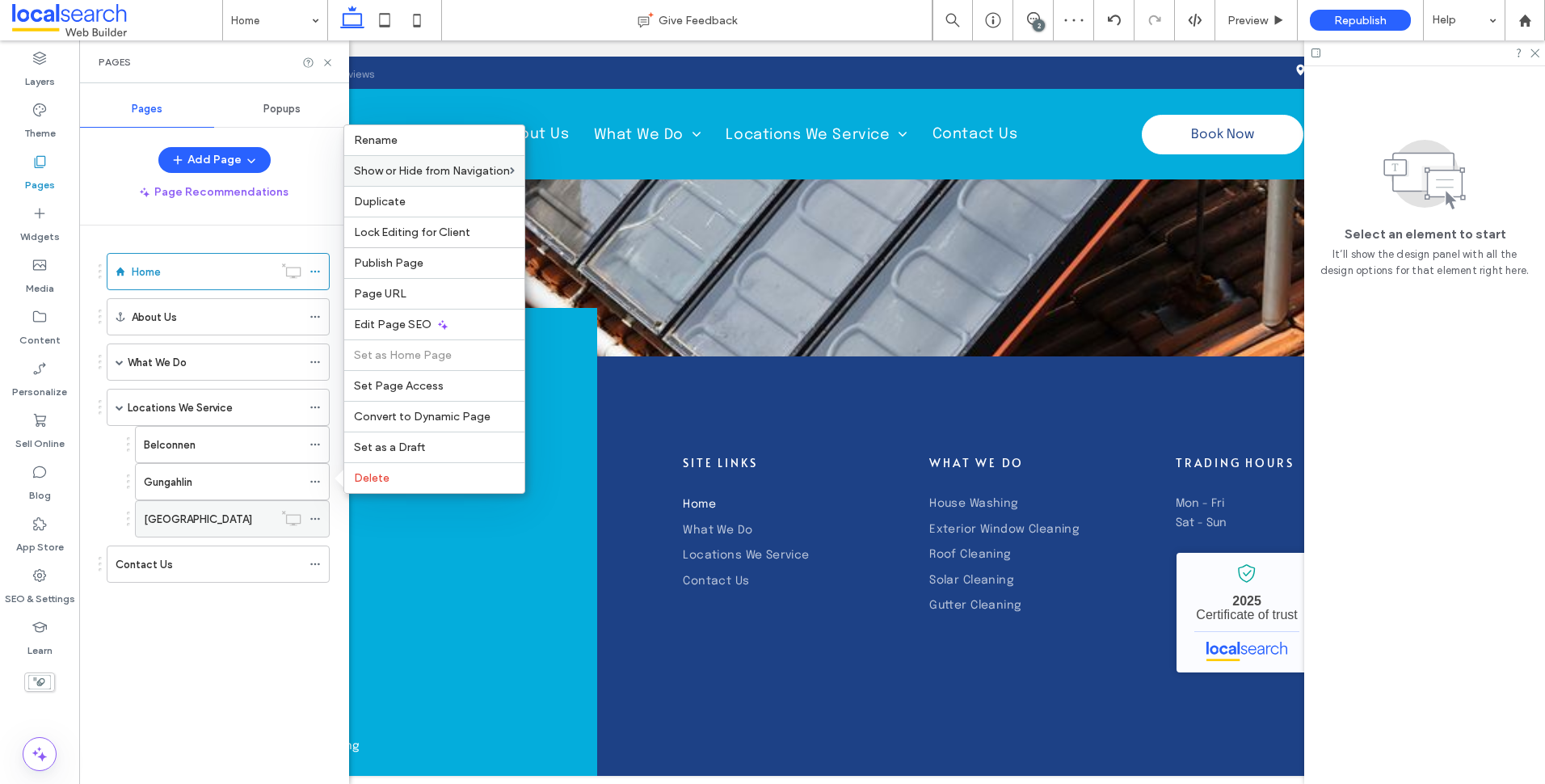
click at [317, 517] on icon at bounding box center [315, 519] width 11 height 11
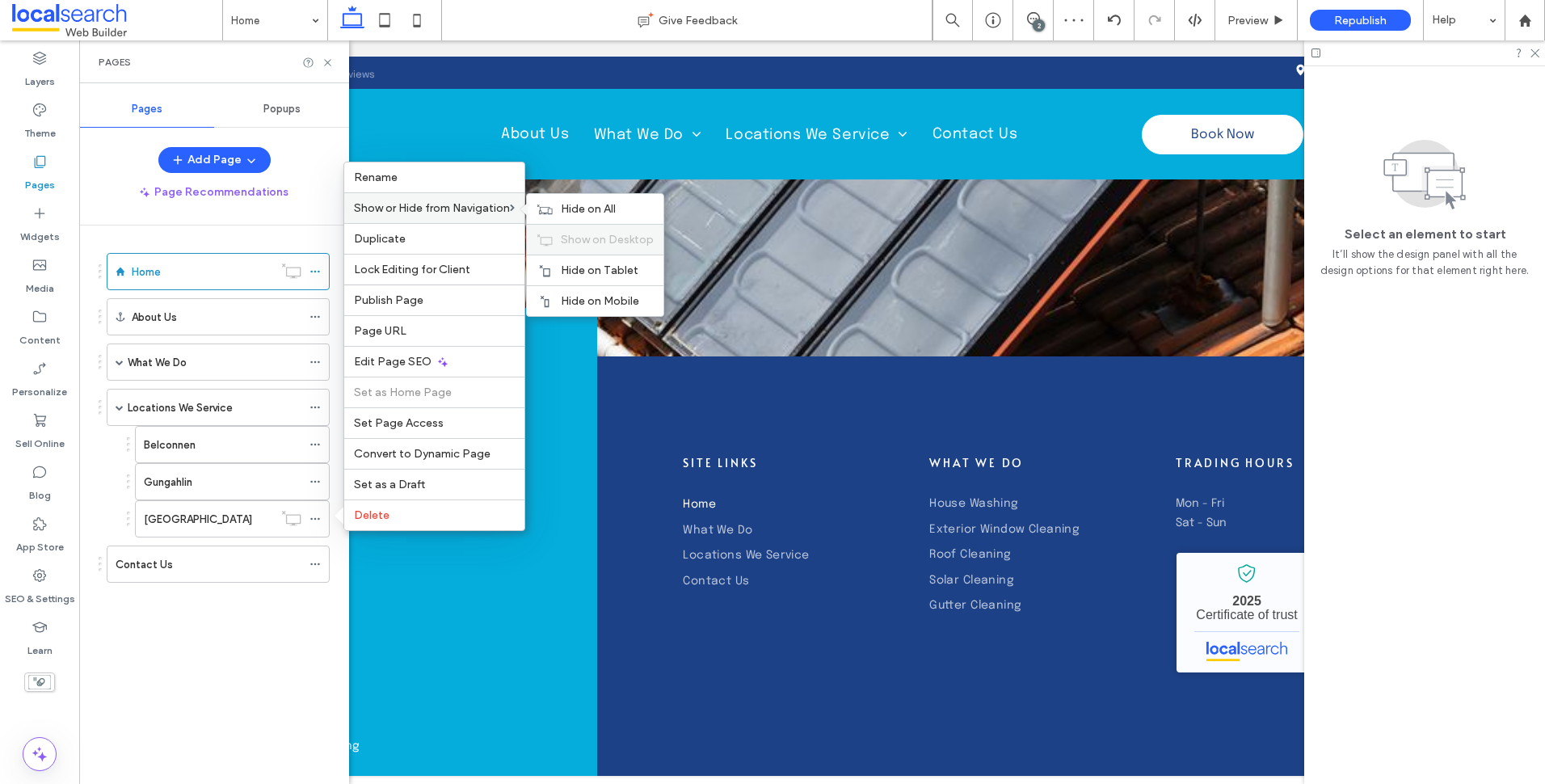
click at [586, 239] on span "Show on Desktop" at bounding box center [608, 239] width 93 height 14
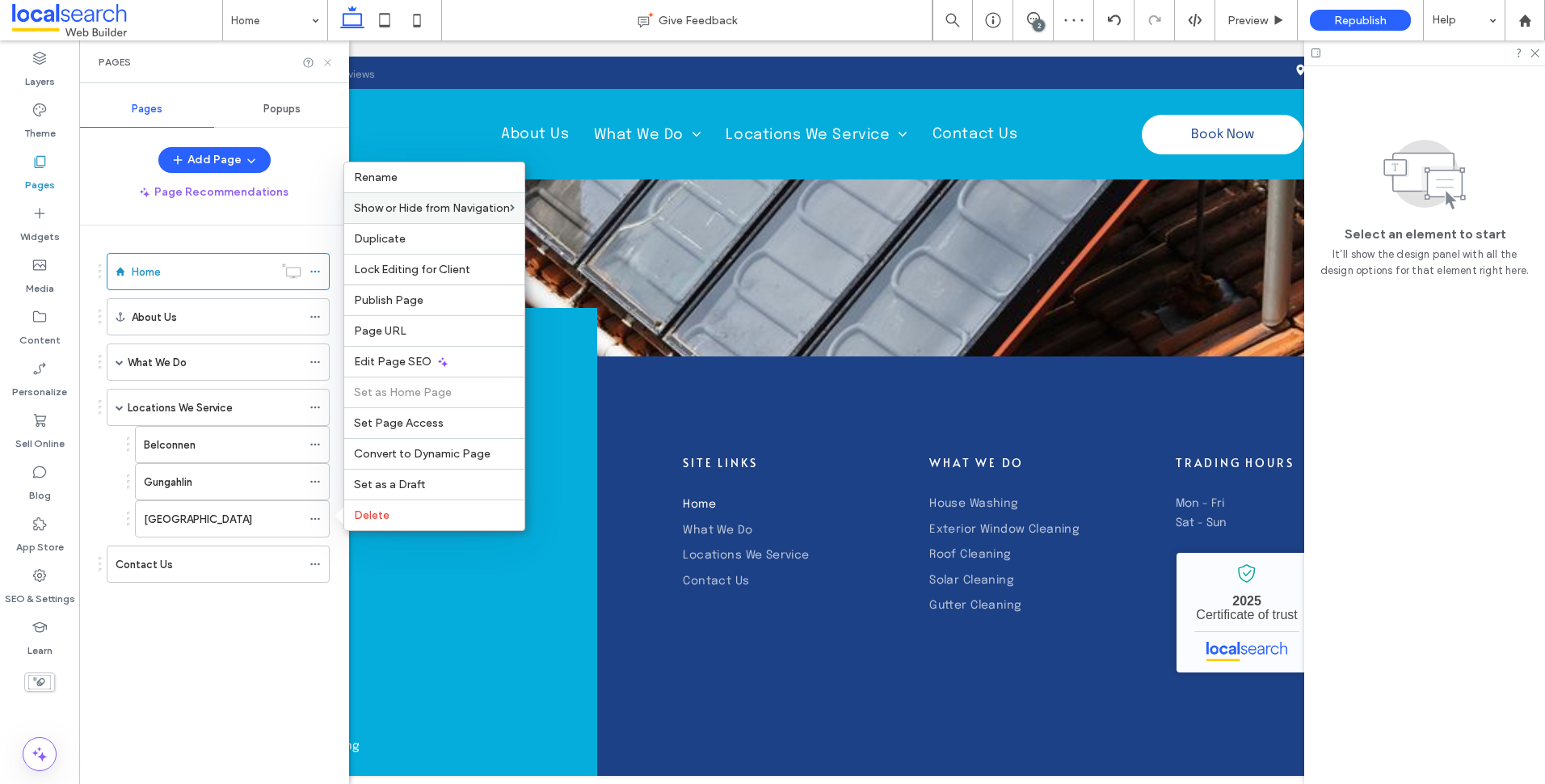
click at [328, 59] on icon at bounding box center [327, 62] width 12 height 12
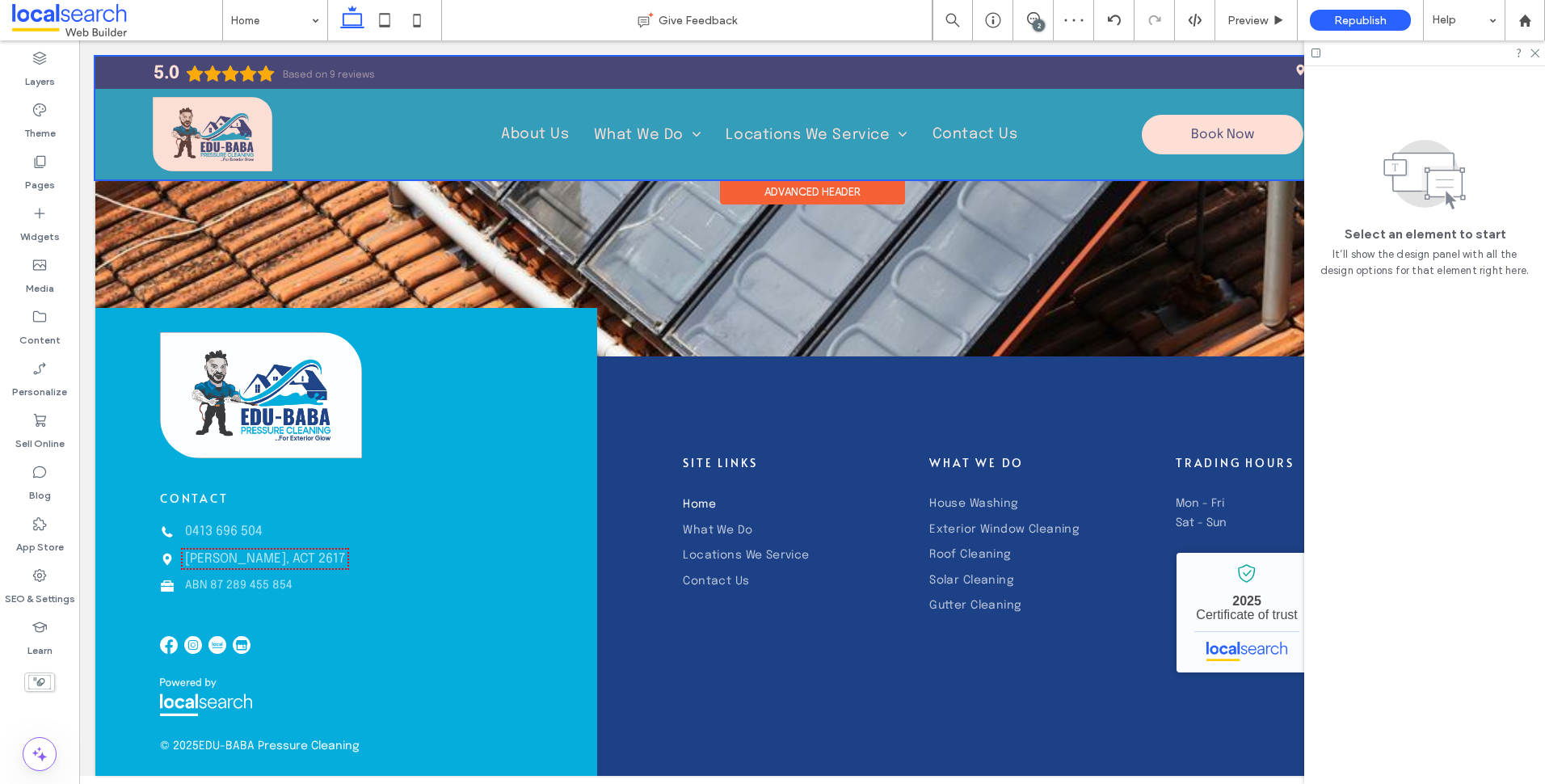
click at [656, 138] on div at bounding box center [812, 117] width 1433 height 123
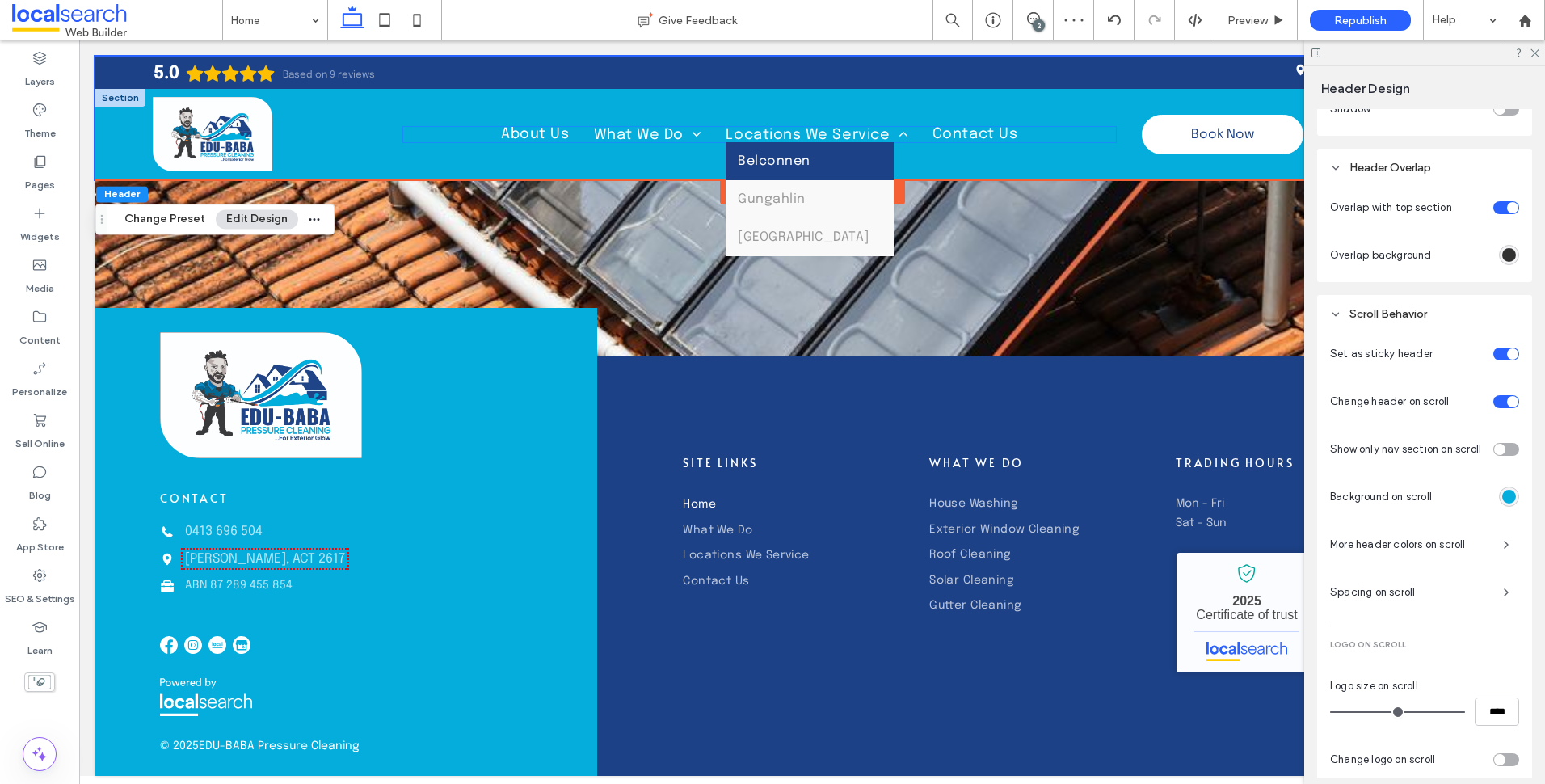
scroll to position [637, 0]
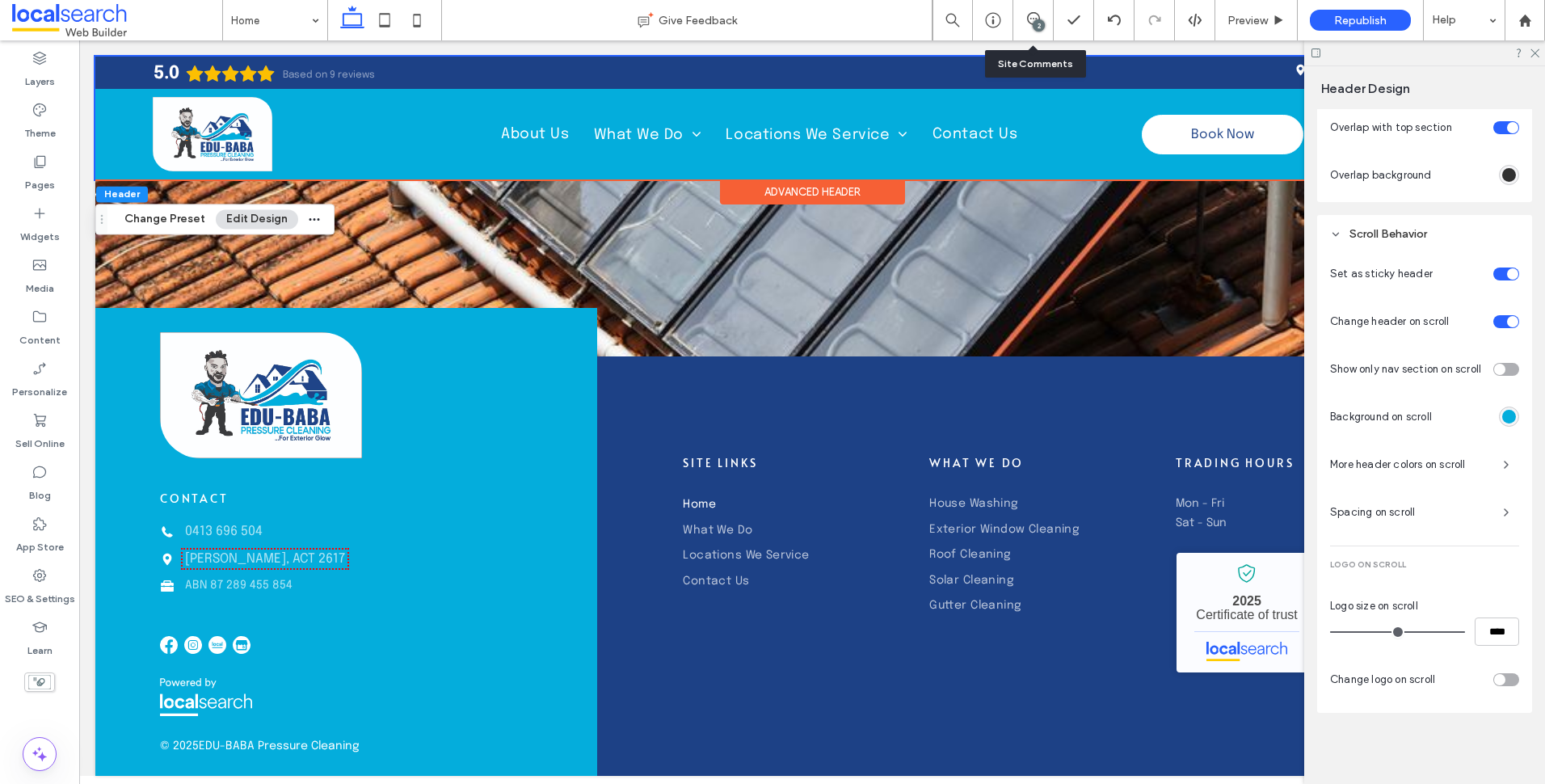
click at [1036, 28] on div "2" at bounding box center [1038, 25] width 12 height 12
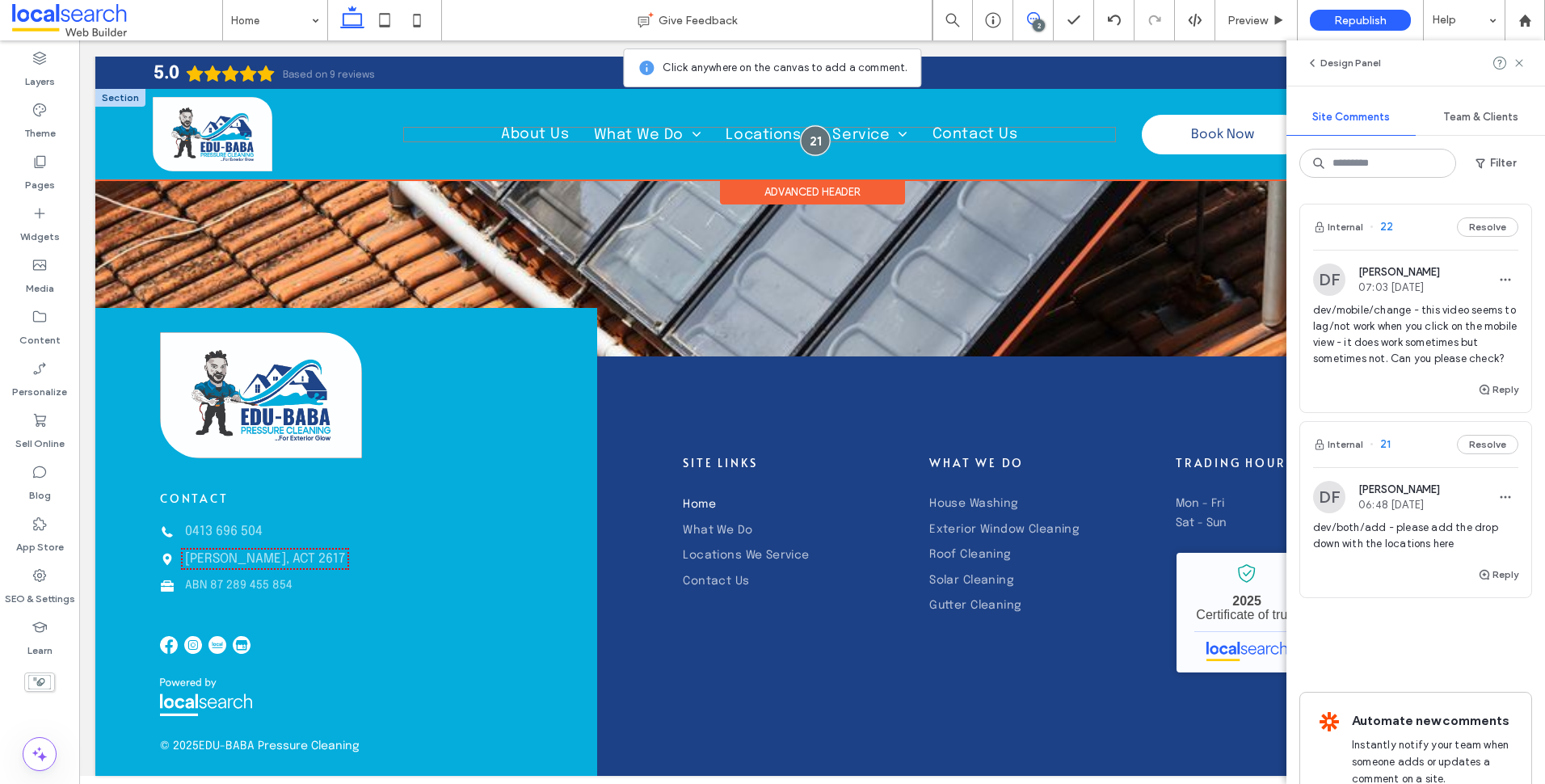
click at [810, 144] on div at bounding box center [814, 140] width 30 height 30
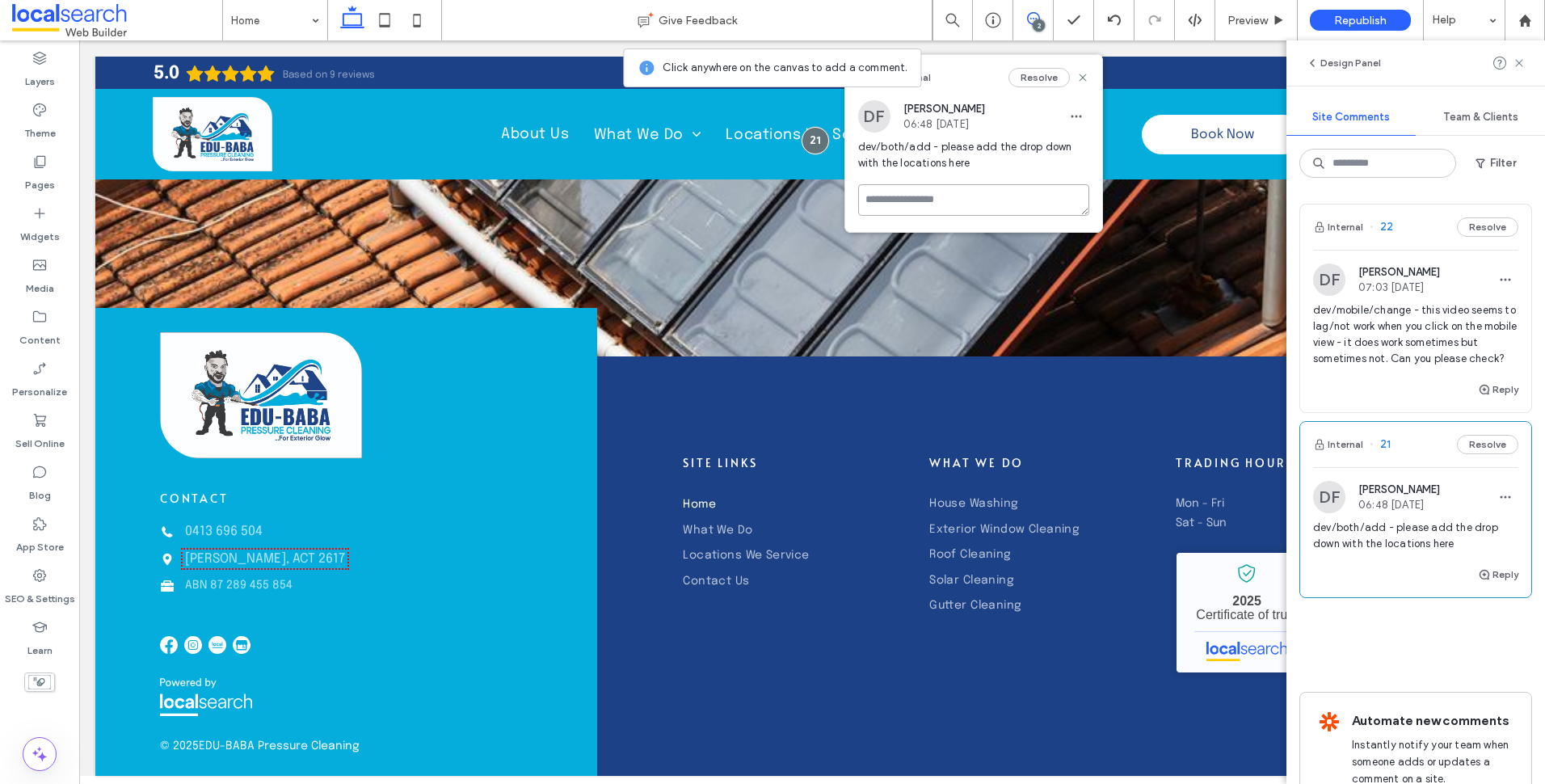
click at [939, 200] on textarea at bounding box center [974, 199] width 231 height 32
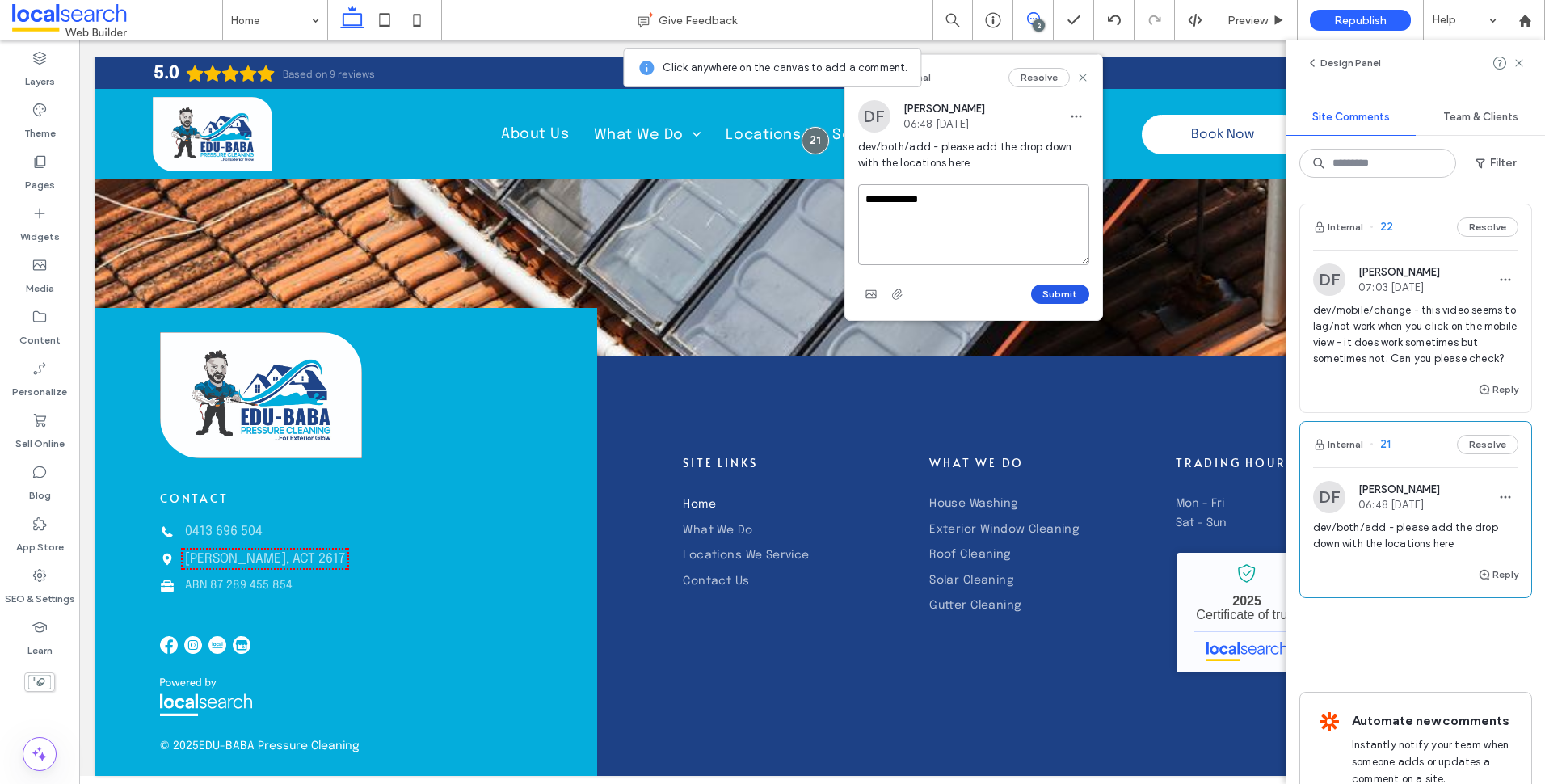
type textarea "**********"
click at [1049, 288] on button "Submit" at bounding box center [1060, 294] width 58 height 20
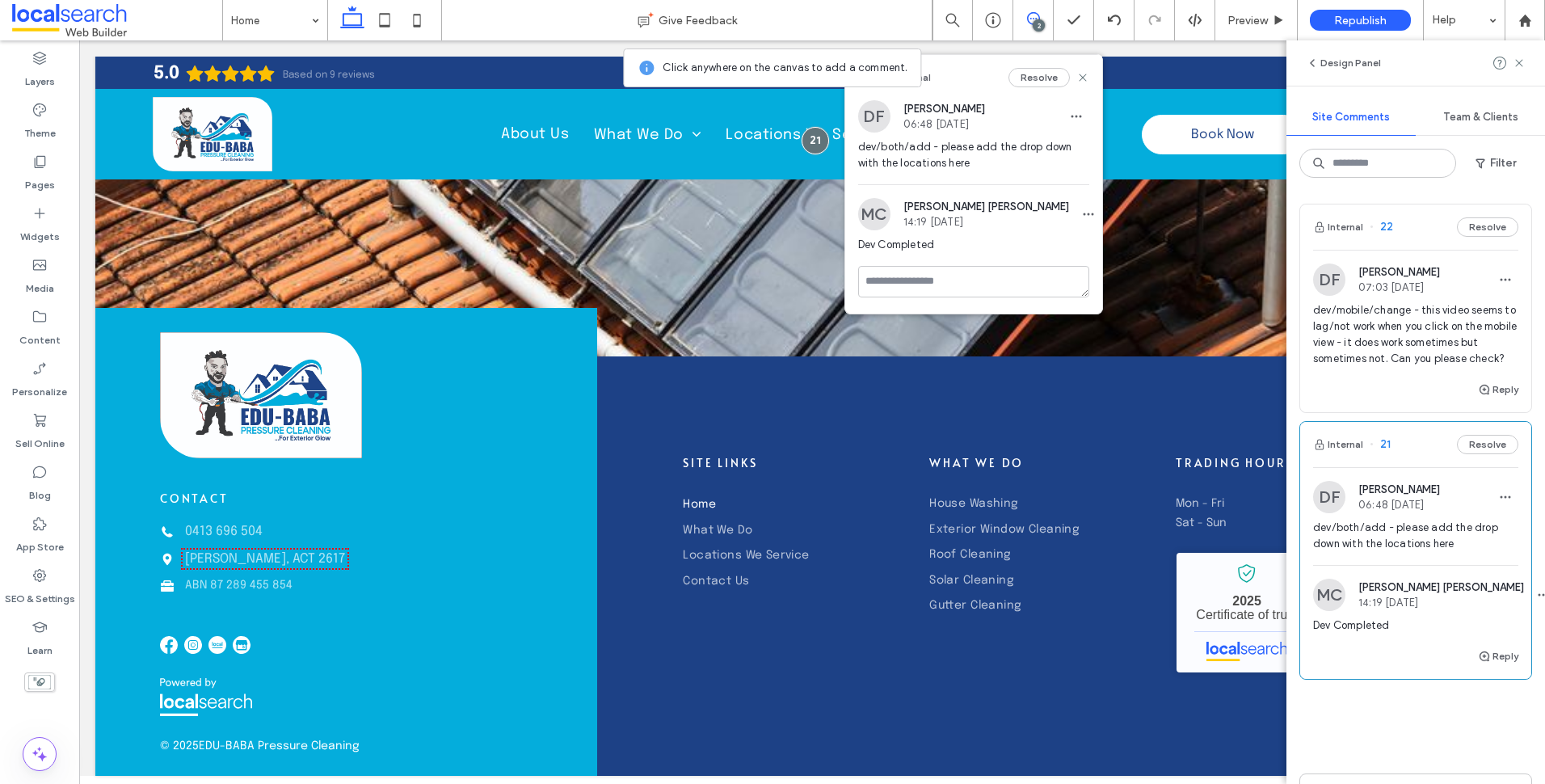
click at [1402, 366] on span "dev/mobile/change - this video seems to lag/not work when you click on the mobi…" at bounding box center [1416, 334] width 205 height 64
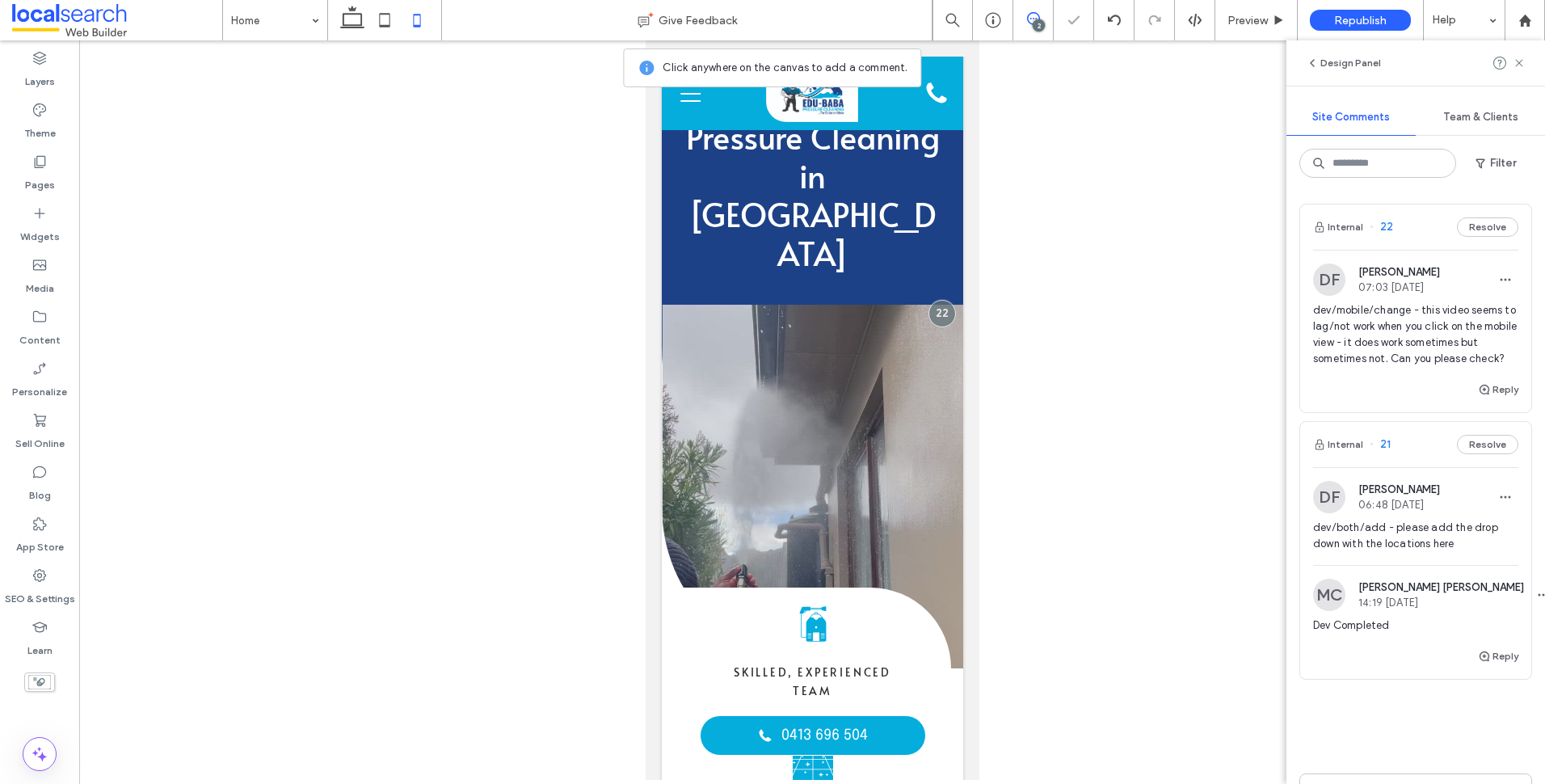
scroll to position [81, 0]
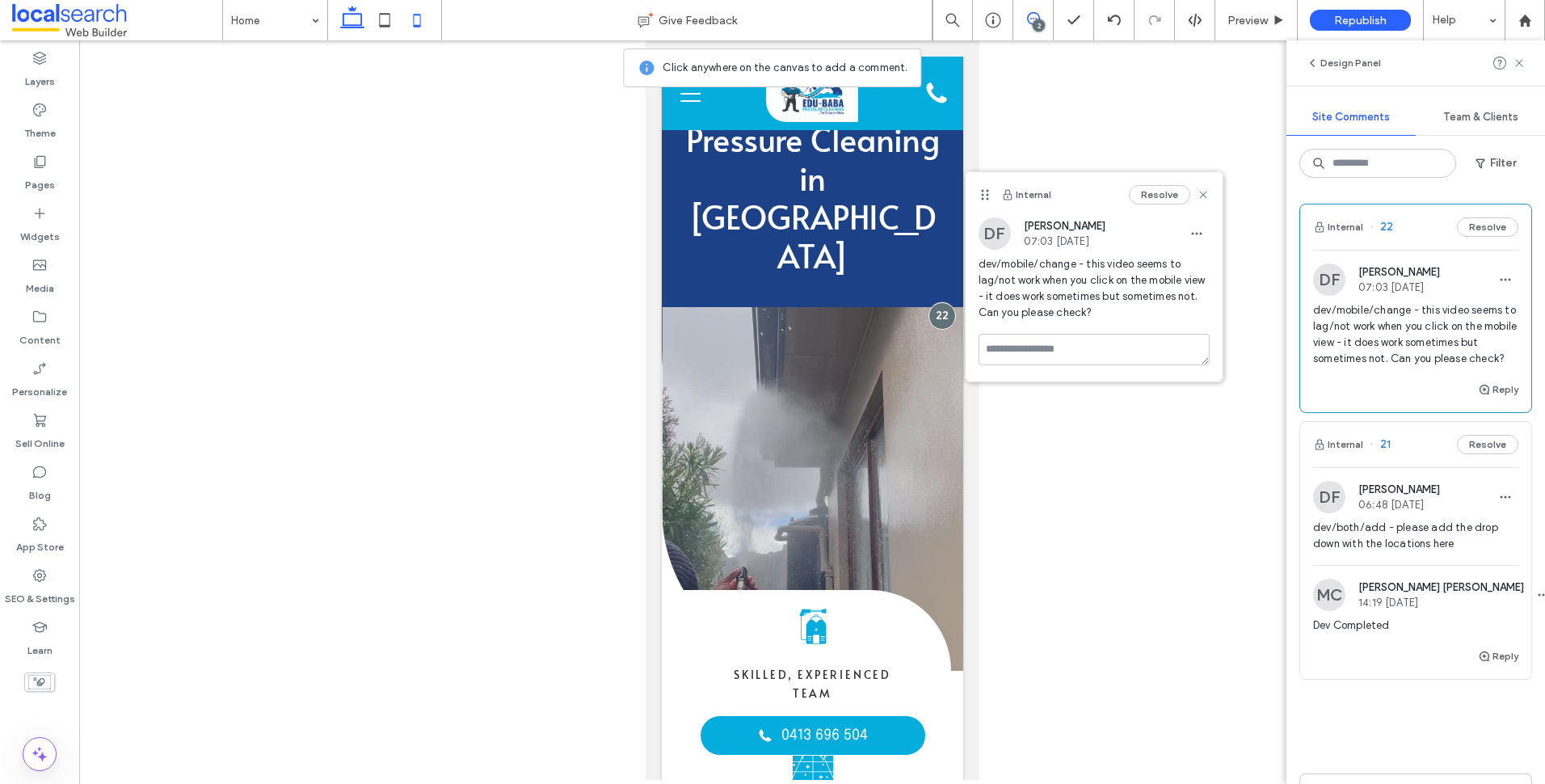
click at [349, 33] on icon at bounding box center [353, 20] width 33 height 33
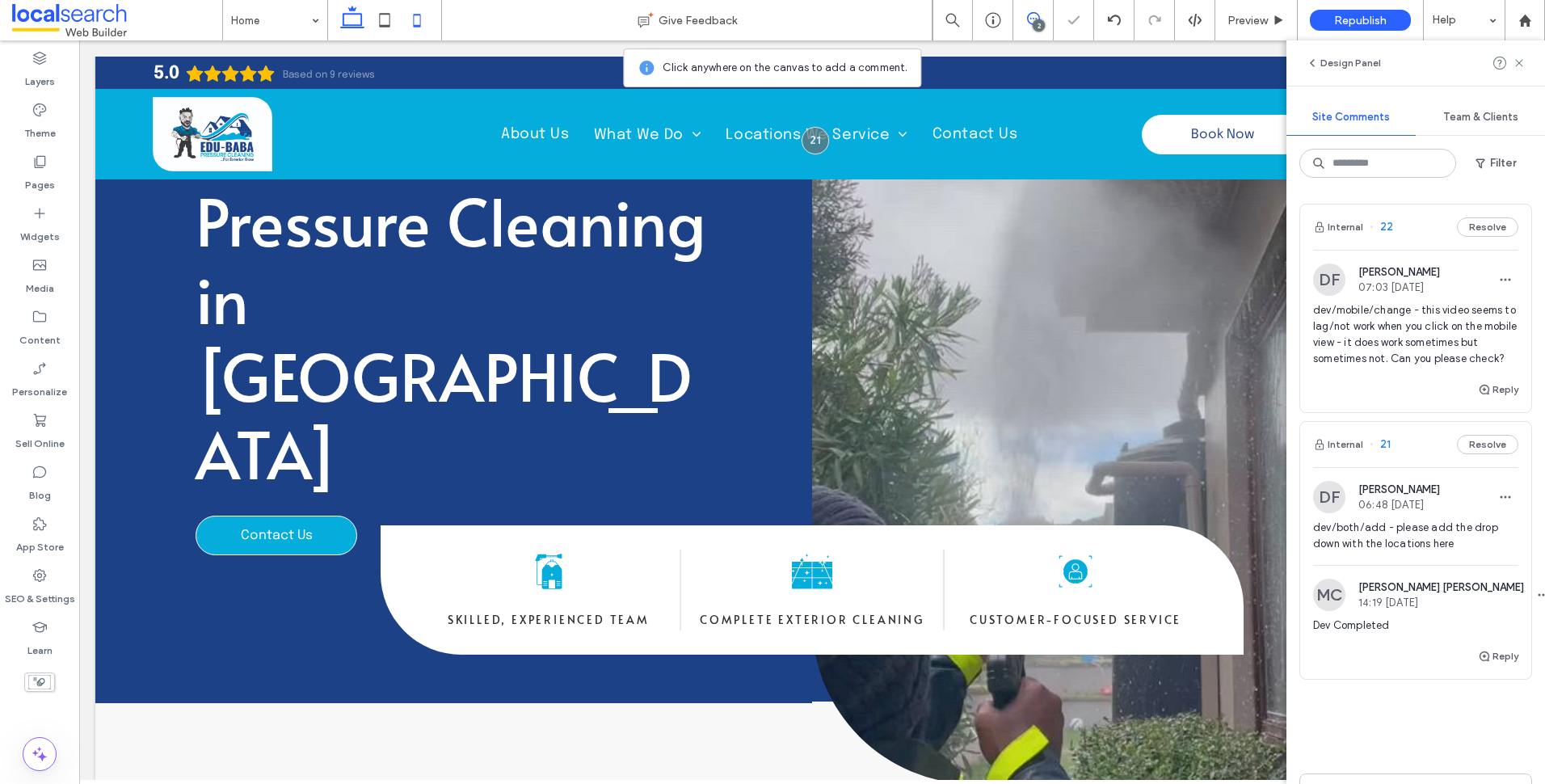
scroll to position [0, 0]
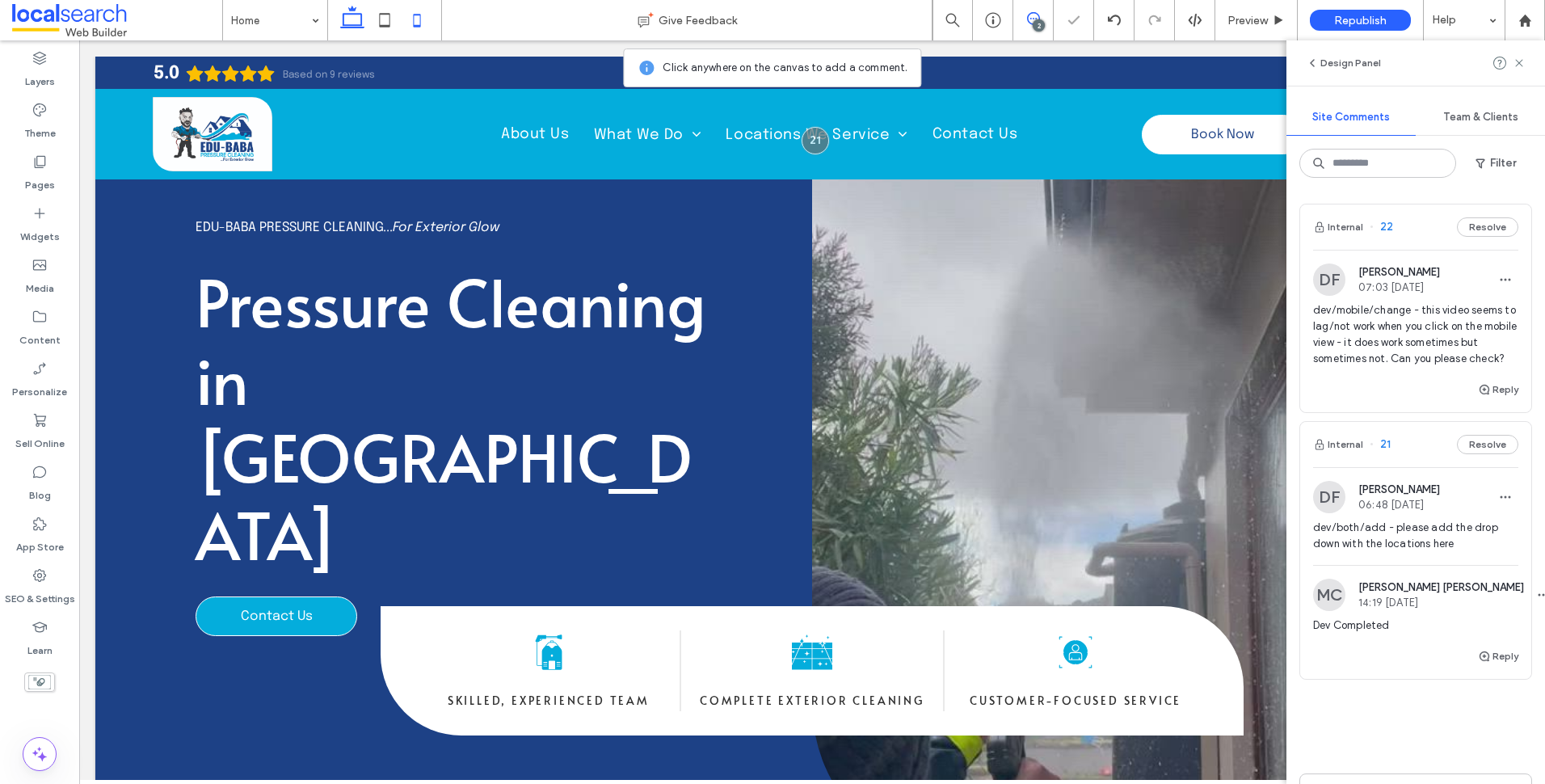
click at [418, 20] on icon at bounding box center [417, 20] width 33 height 33
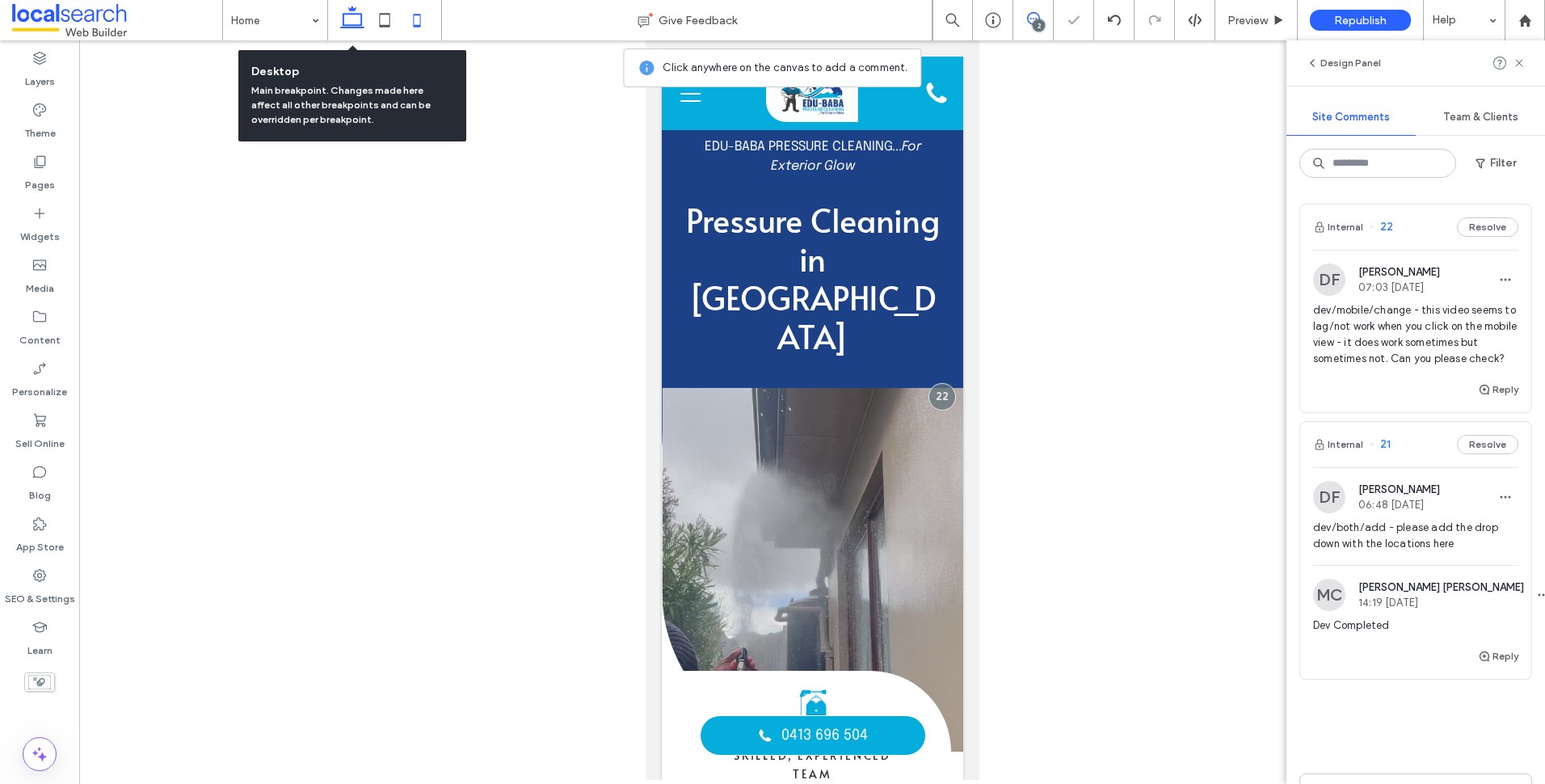
click at [358, 20] on icon at bounding box center [353, 20] width 33 height 33
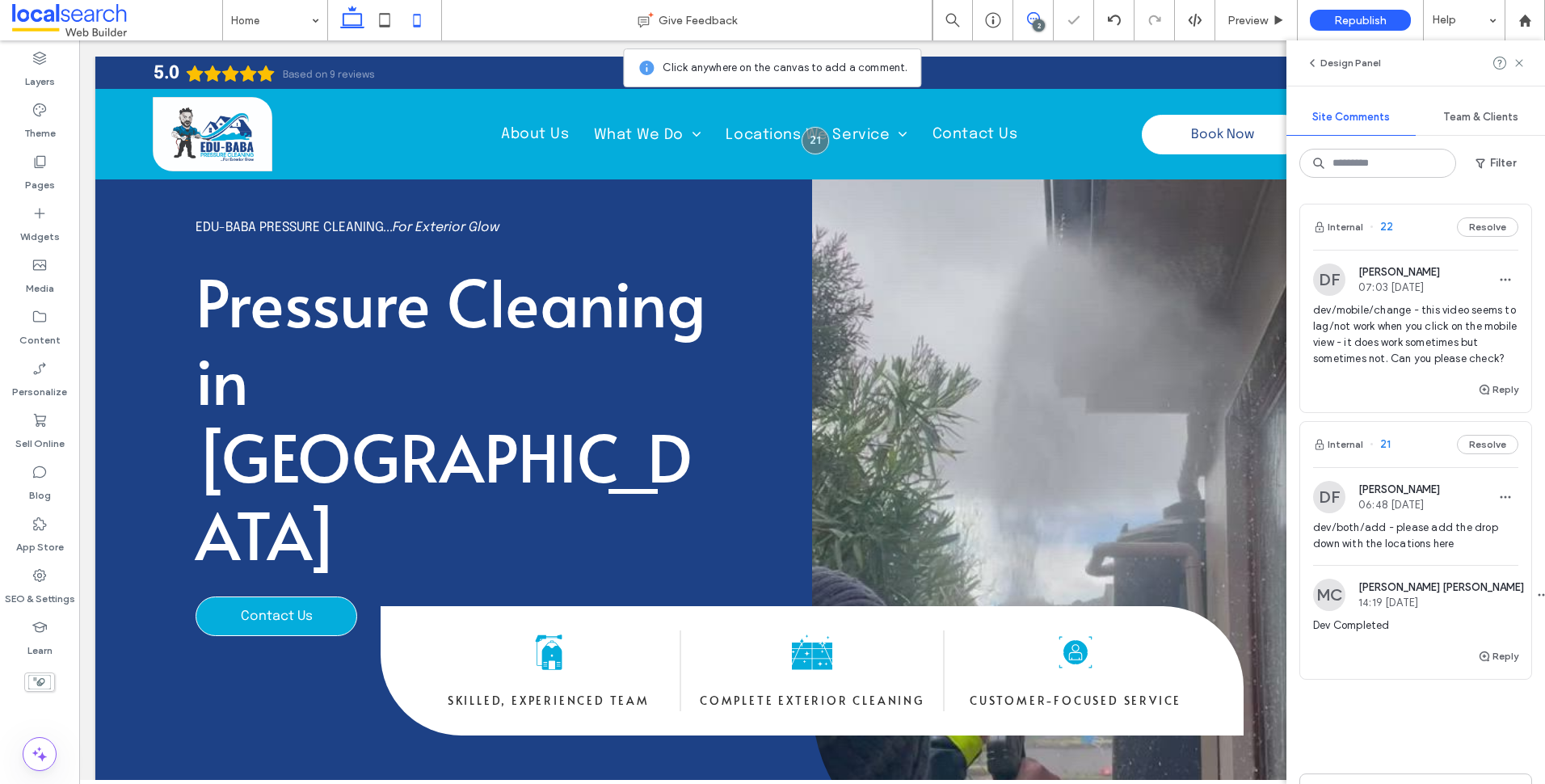
click at [422, 19] on icon at bounding box center [417, 20] width 33 height 33
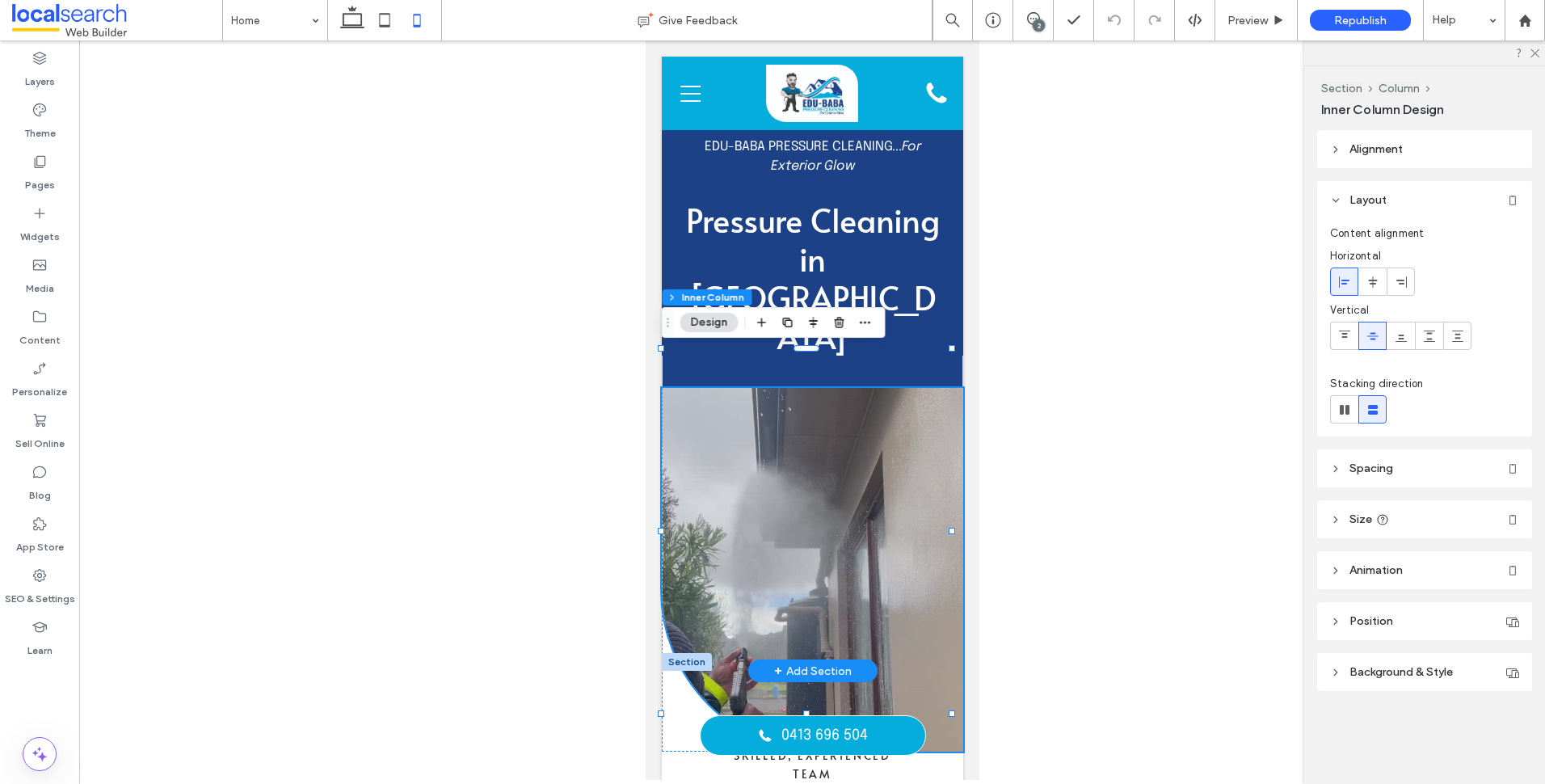
click at [785, 398] on div at bounding box center [812, 569] width 301 height 364
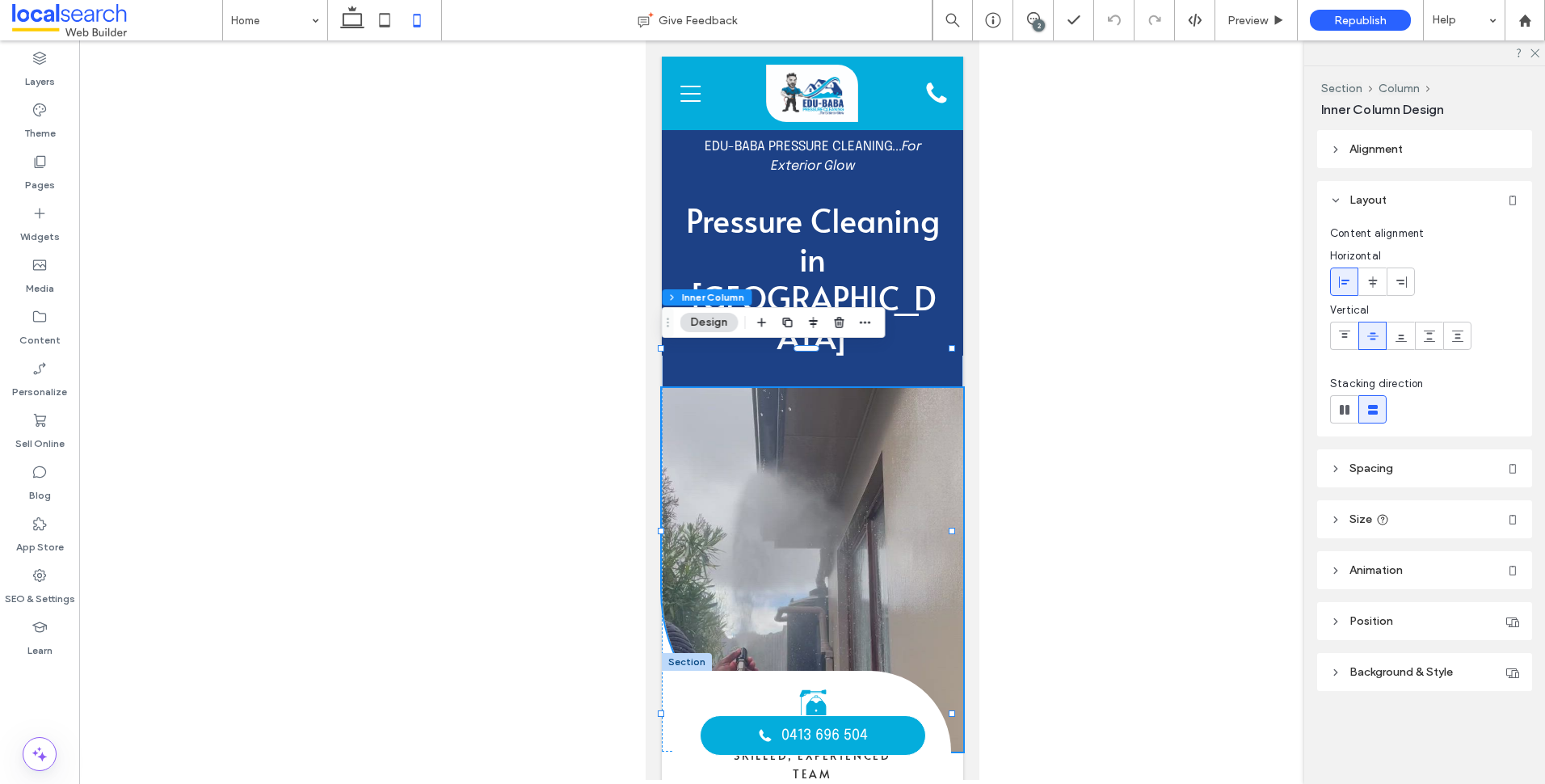
click at [1421, 668] on span "Background & Style" at bounding box center [1401, 672] width 103 height 14
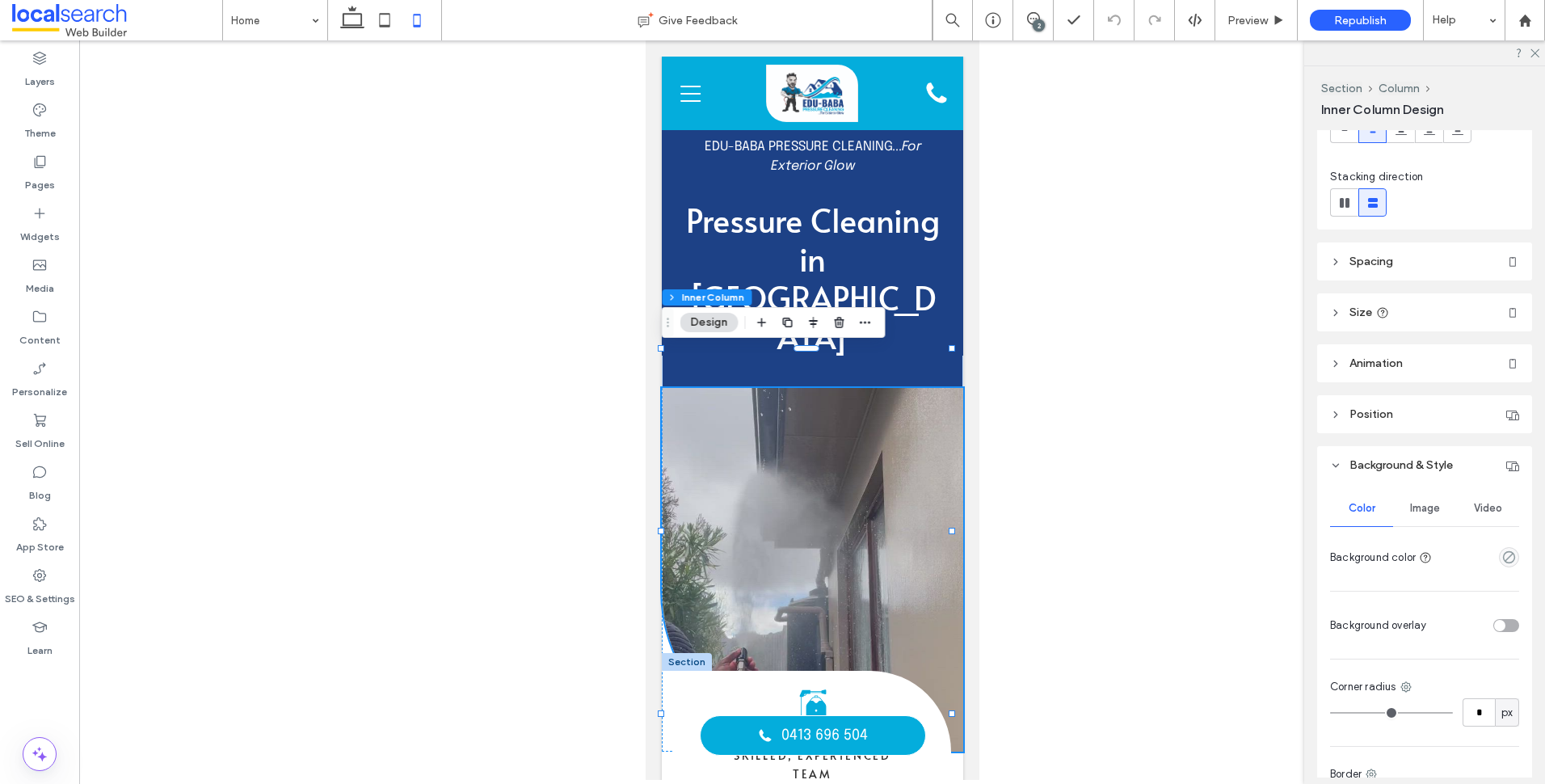
scroll to position [323, 0]
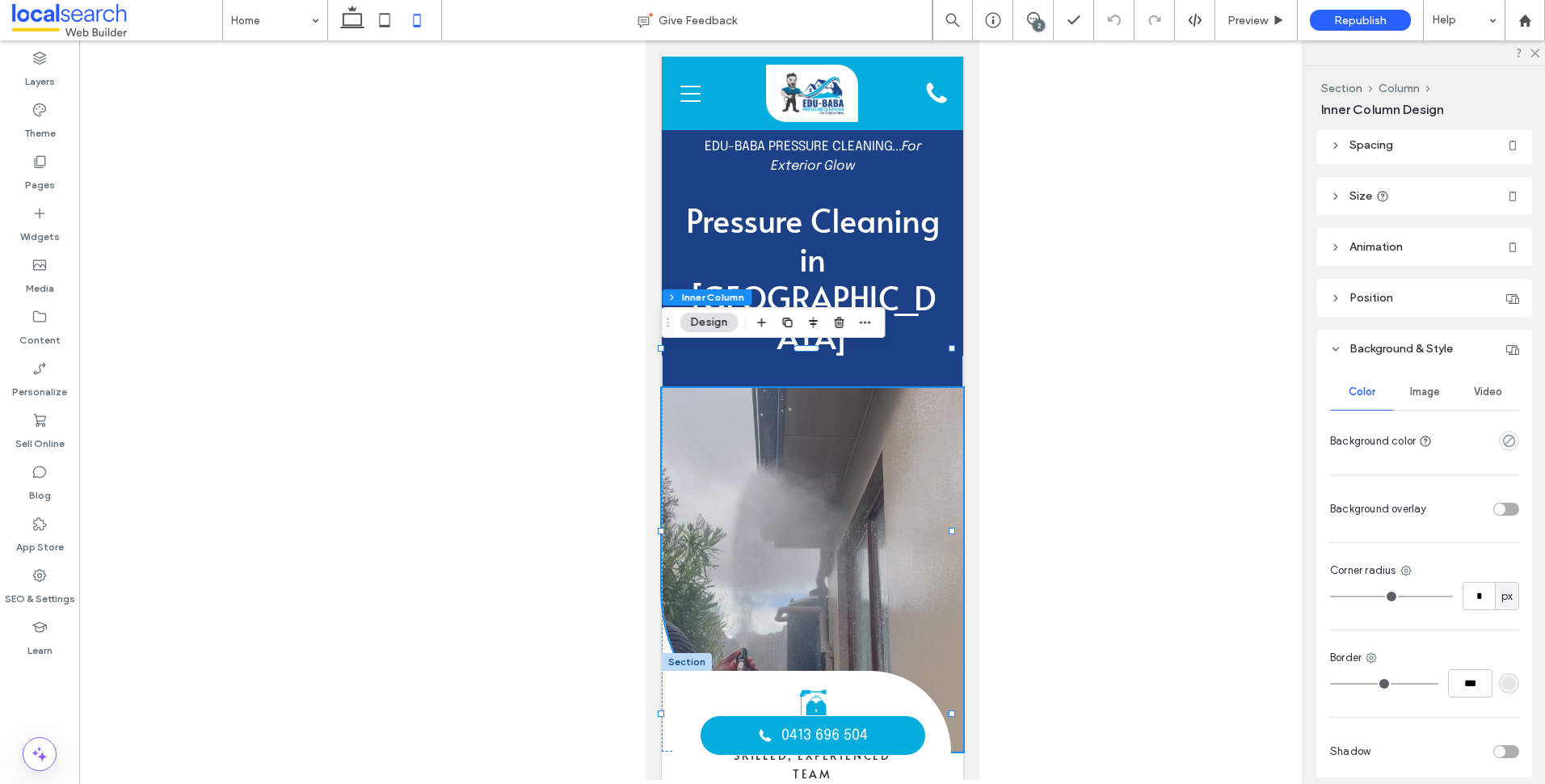
click at [1473, 376] on div "Video" at bounding box center [1487, 392] width 63 height 36
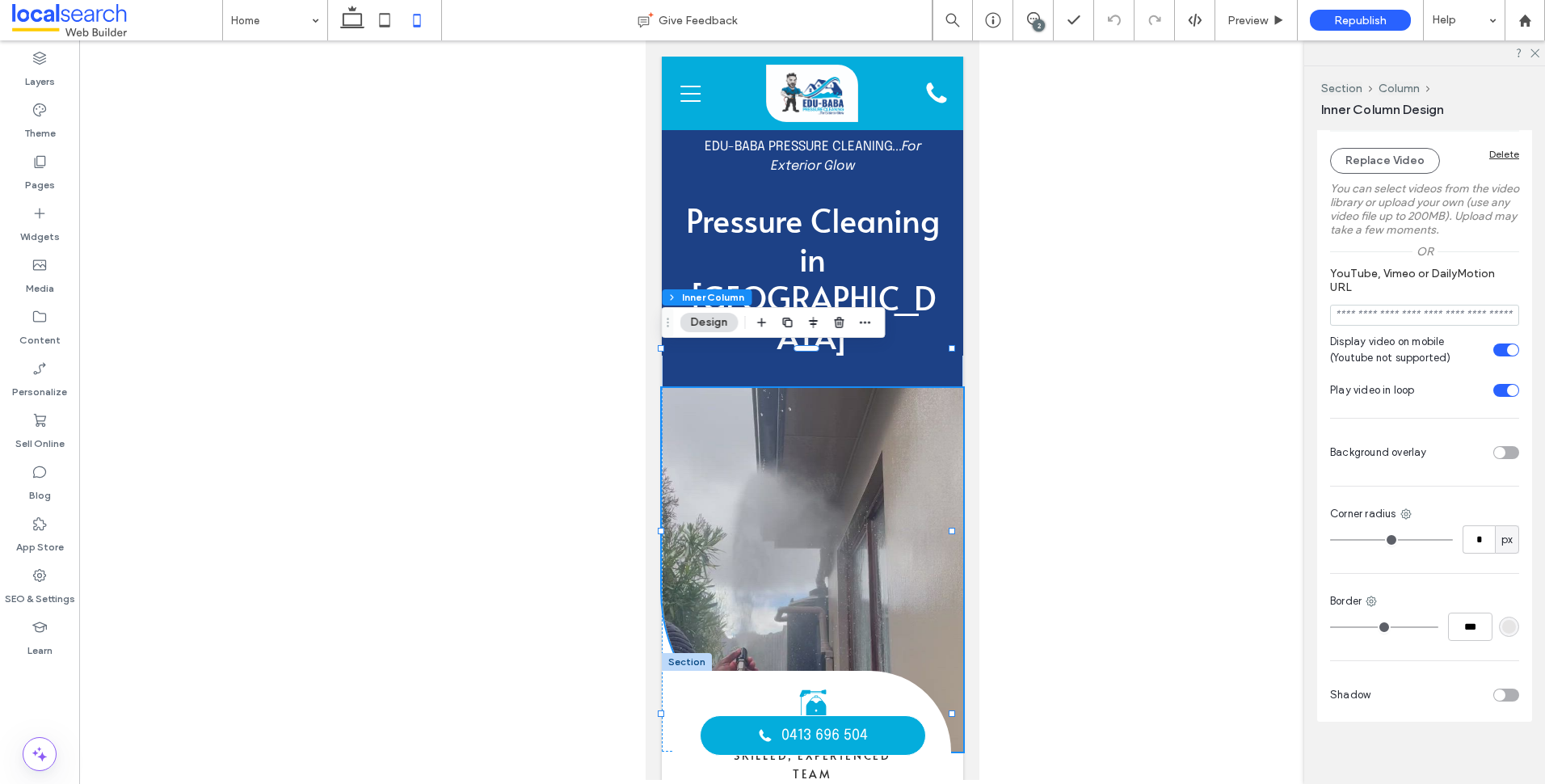
scroll to position [757, 0]
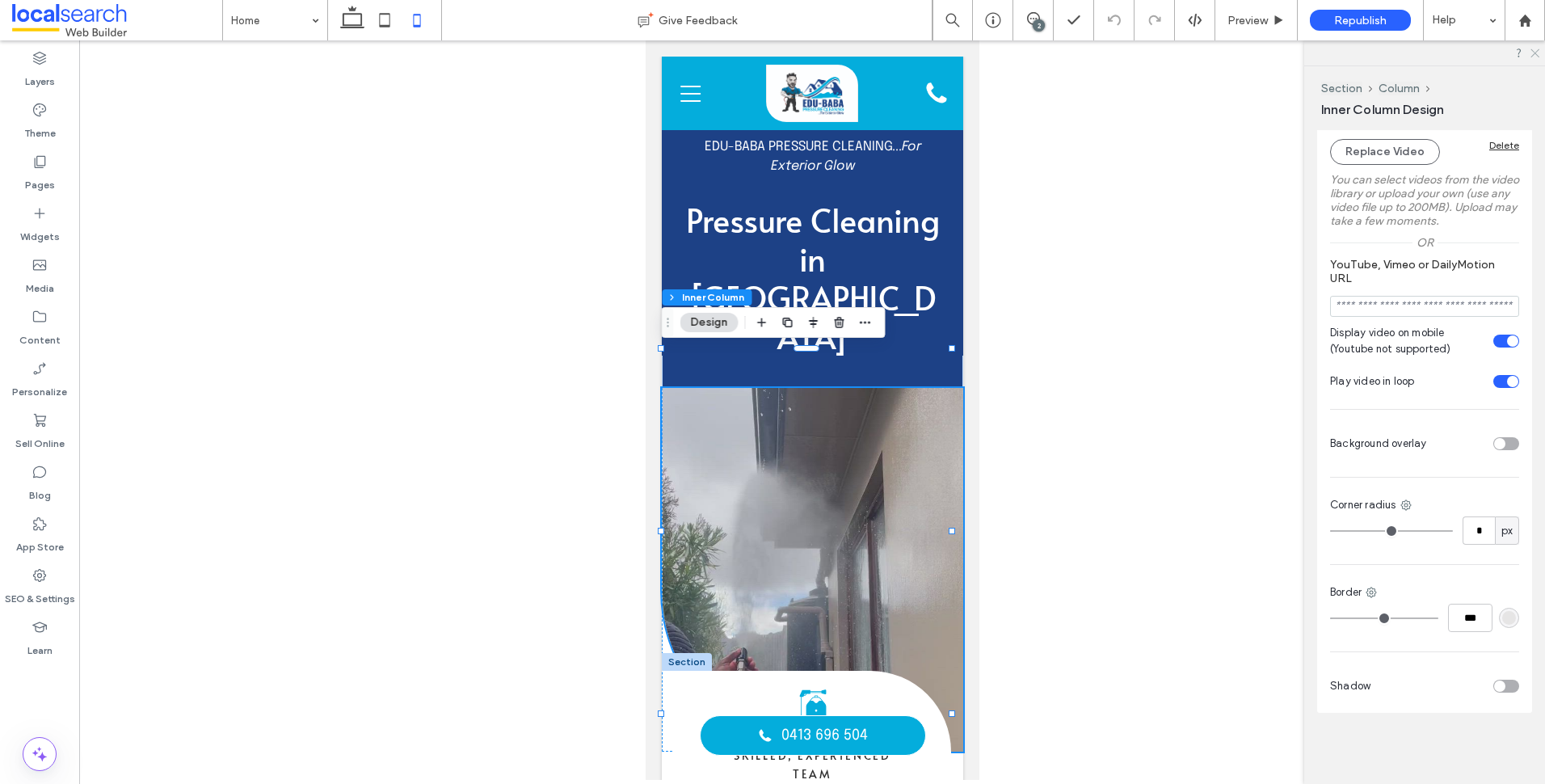
click at [1538, 55] on icon at bounding box center [1534, 52] width 11 height 11
